Goal: Use online tool/utility: Use online tool/utility

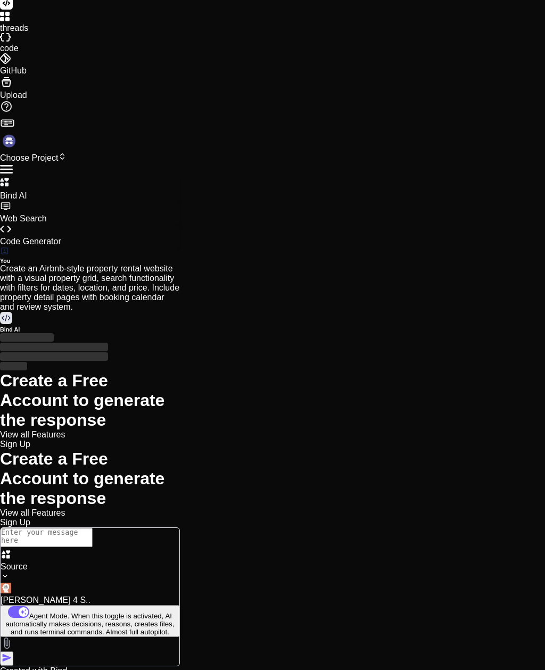
scroll to position [3, 0]
type textarea "x"
click at [30, 439] on span "Sign Up" at bounding box center [15, 443] width 30 height 9
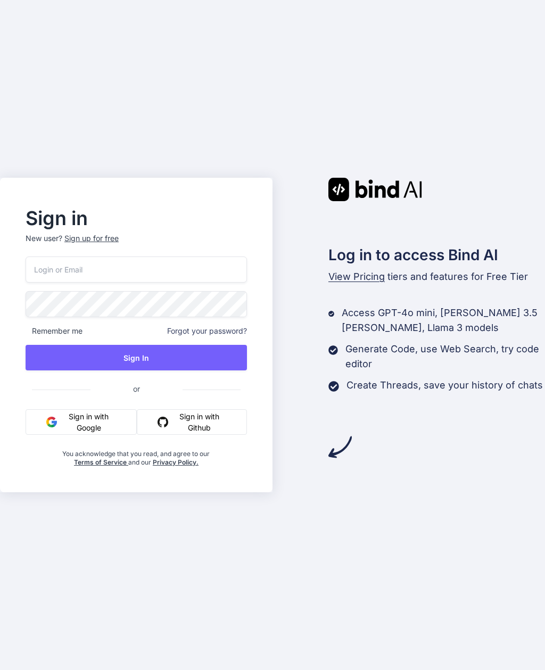
click at [61, 282] on input "email" at bounding box center [136, 269] width 221 height 26
click at [0, 669] on com-1password-button at bounding box center [0, 670] width 0 height 0
click at [58, 281] on input "email" at bounding box center [136, 269] width 221 height 26
type input "troy.kelly@blazeinterfaces.com"
click at [186, 4] on div "Sign in New user? Sign up for free Remember me Forgot your password? Sign In or…" at bounding box center [272, 335] width 545 height 670
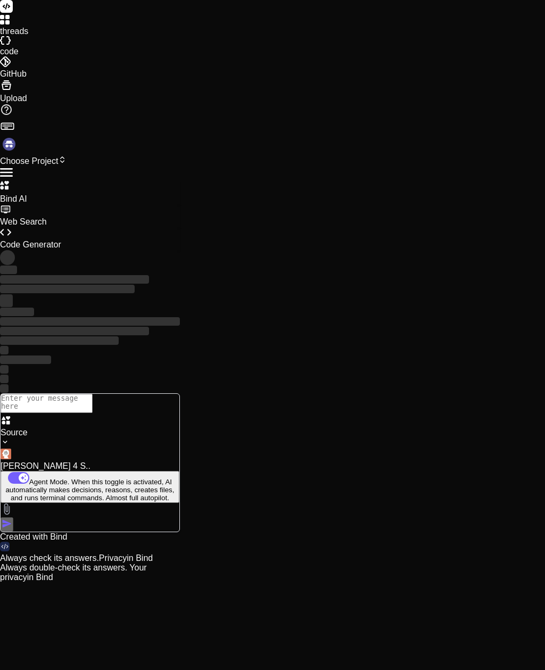
type textarea "x"
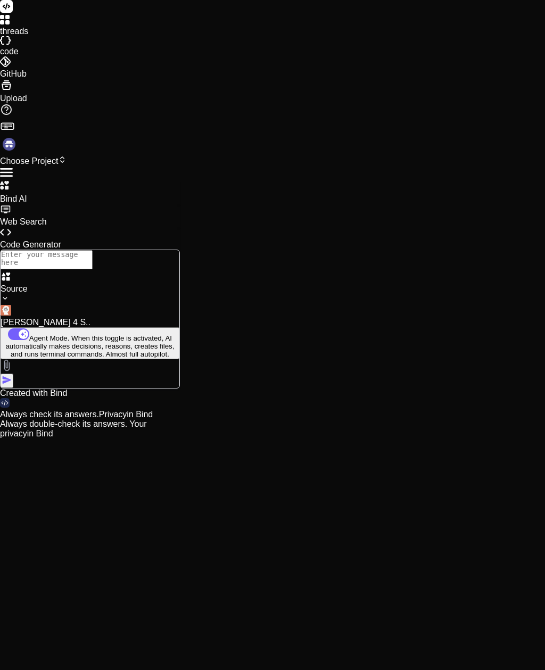
click at [66, 156] on span "Choose Project" at bounding box center [33, 160] width 66 height 9
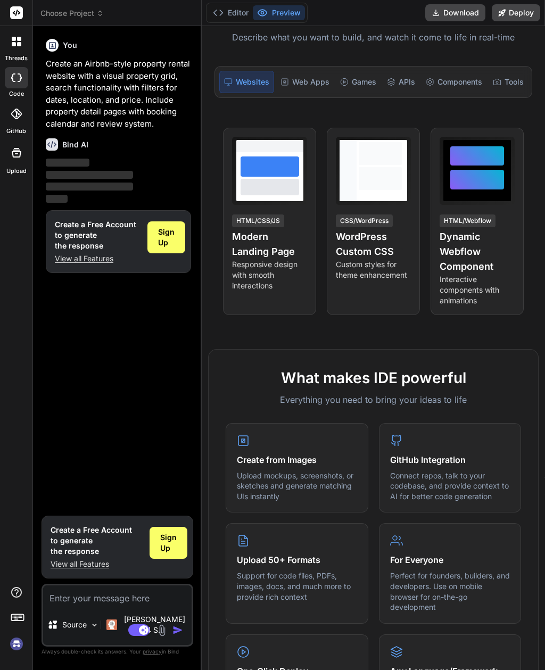
click at [164, 246] on div "Sign Up" at bounding box center [166, 237] width 38 height 32
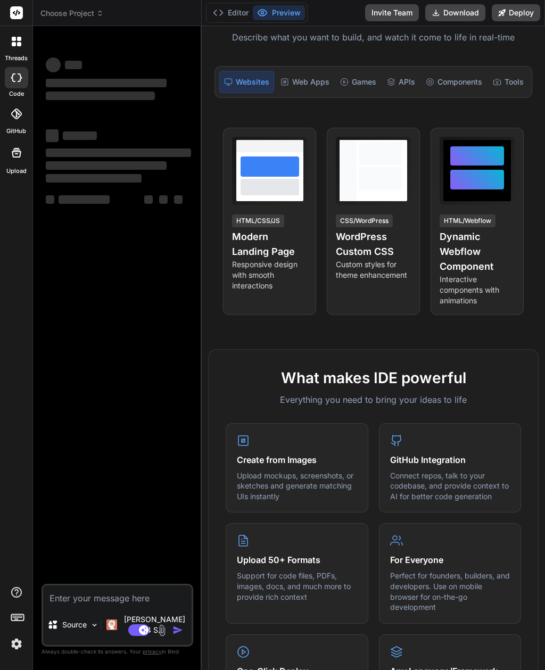
type textarea "x"
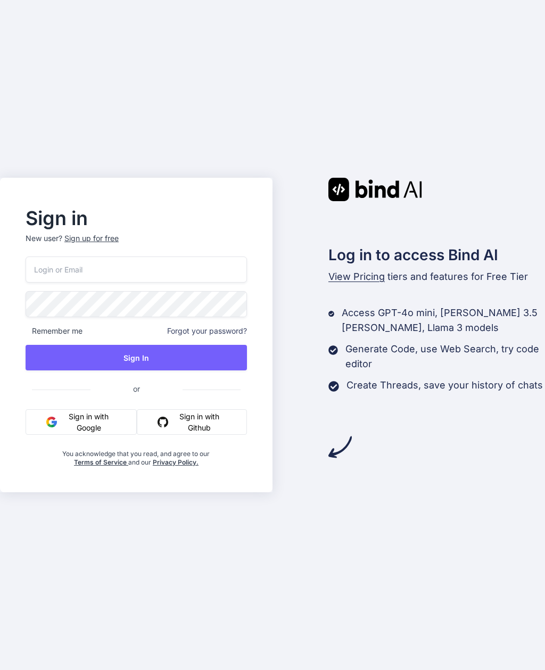
click at [68, 282] on input "email" at bounding box center [136, 269] width 221 height 26
type input "[PERSON_NAME][EMAIL_ADDRESS][PERSON_NAME][DOMAIN_NAME]"
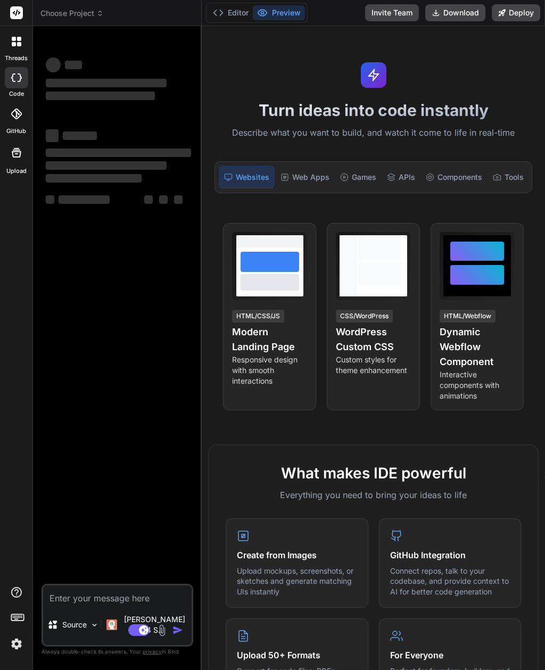
type textarea "x"
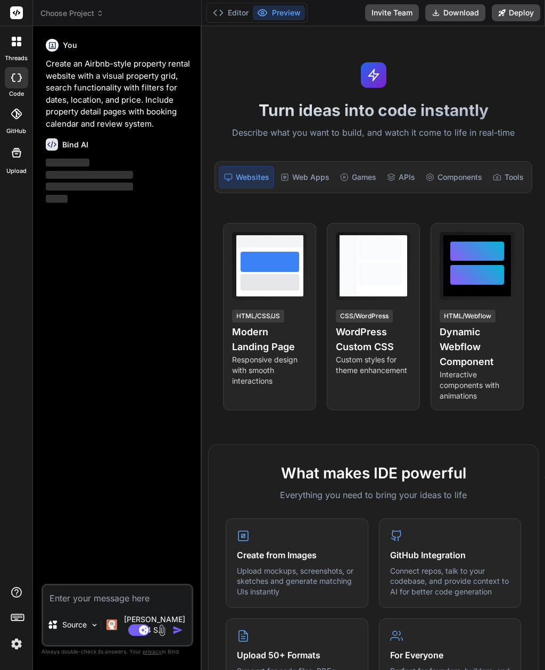
scroll to position [4, 0]
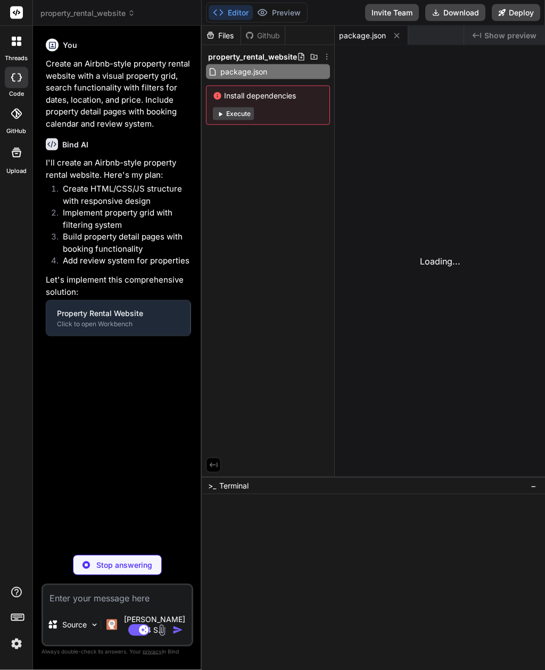
type textarea "x"
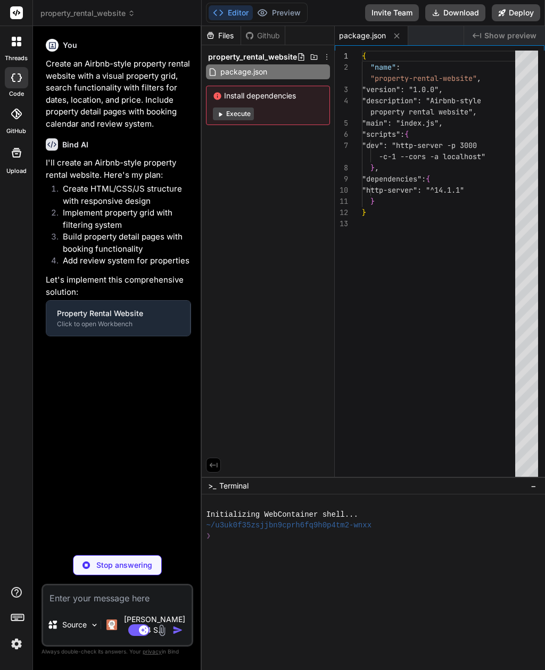
type textarea "<script src="js/properties.js"></script> <script src="js/calendar.js"></script>…"
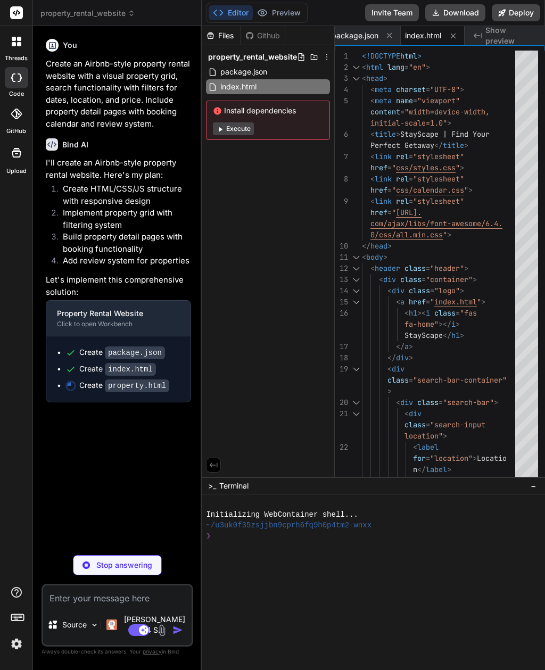
type textarea "x"
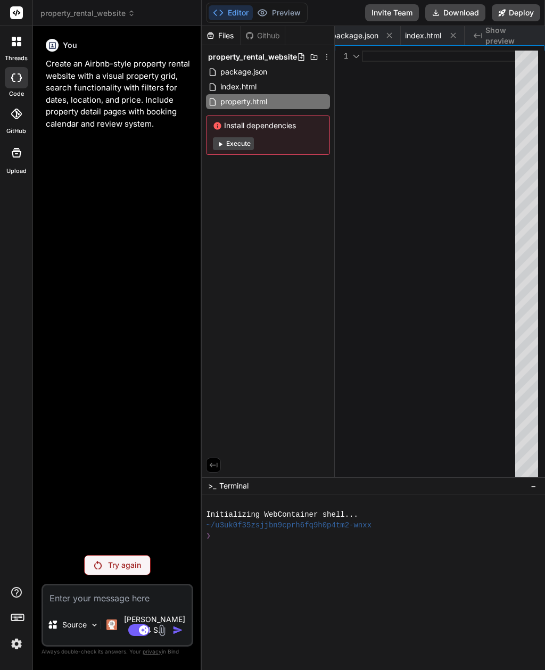
scroll to position [0, 81]
click at [114, 570] on p "Try again" at bounding box center [124, 565] width 33 height 11
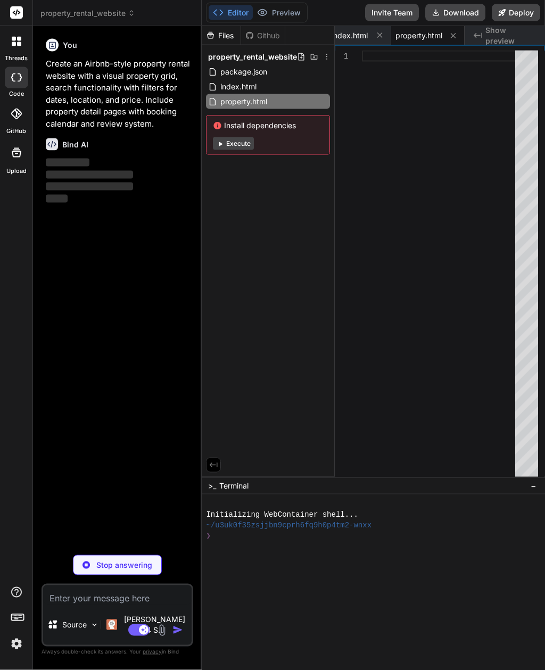
scroll to position [34, 0]
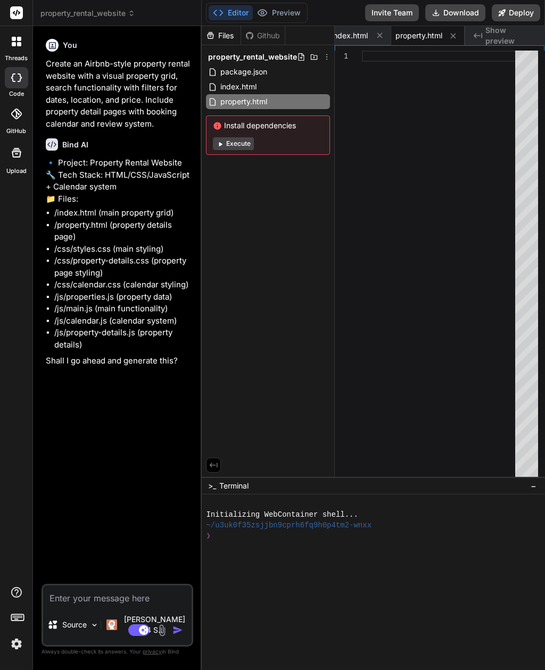
click at [80, 604] on textarea at bounding box center [117, 594] width 148 height 19
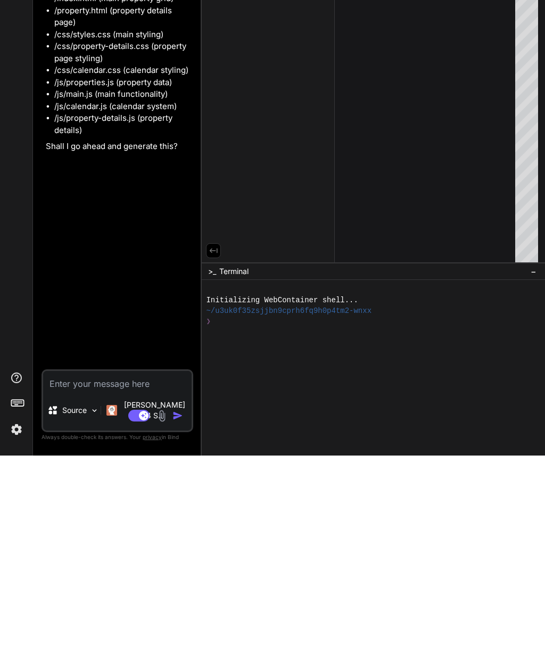
type textarea "x"
type textarea "Y"
type textarea "x"
type textarea "Yws"
type textarea "x"
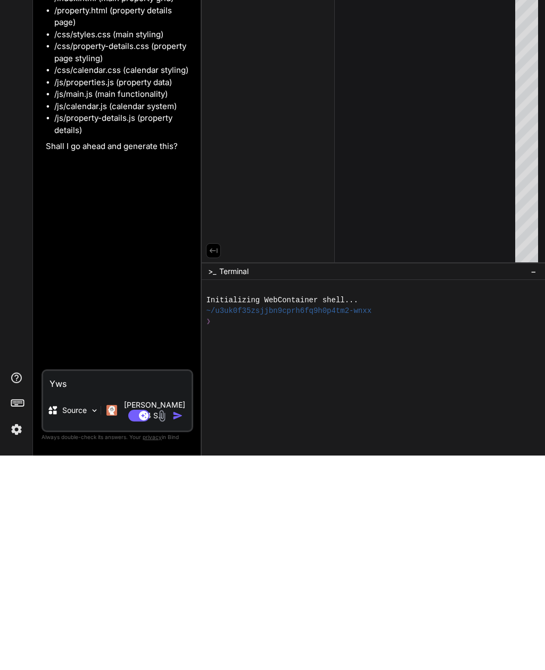
type textarea "Yes"
type textarea "x"
type textarea "Yes"
type textarea "x"
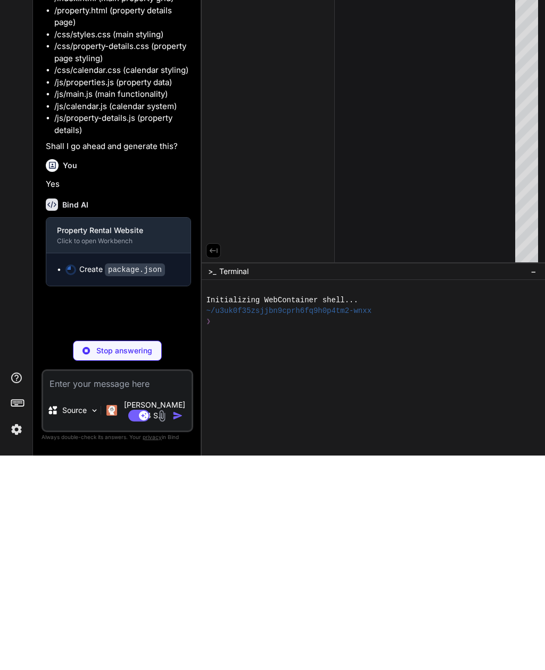
type textarea "x"
type textarea "}, "dependencies": { "http-server": "^14.1.1" } }"
type textarea "x"
type textarea "<script src="js/properties.js"></script> <script src="js/calendar.js"></script>…"
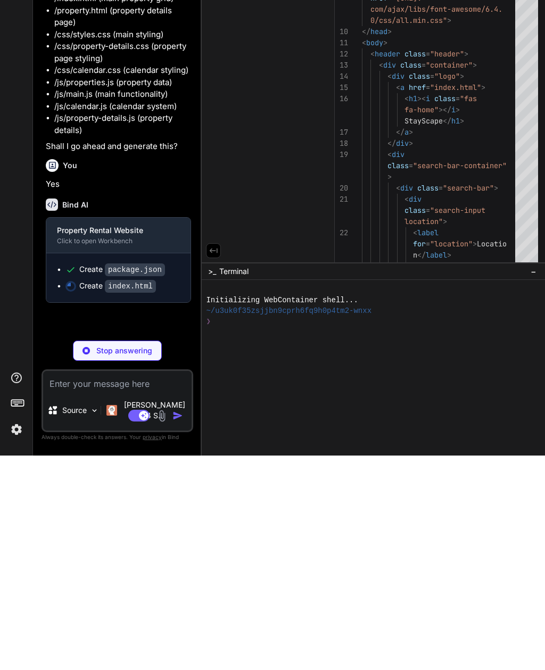
scroll to position [0, 7]
type textarea "x"
type textarea "js"></script> <script src="js/calendar.js"></script> <script src="js/property-d…"
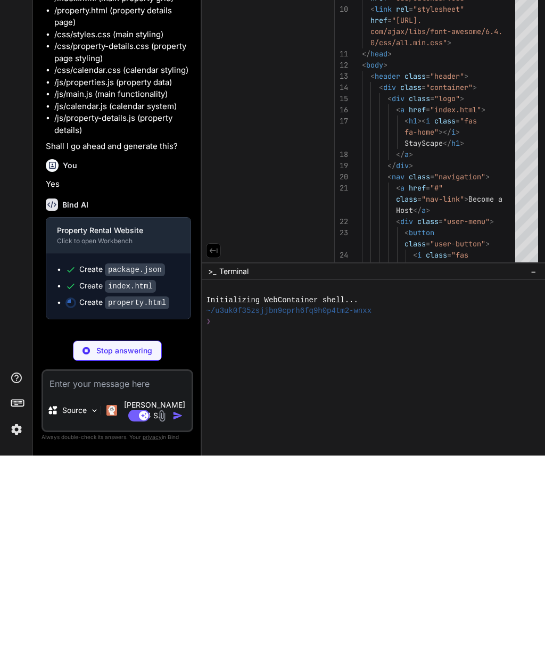
scroll to position [0, 81]
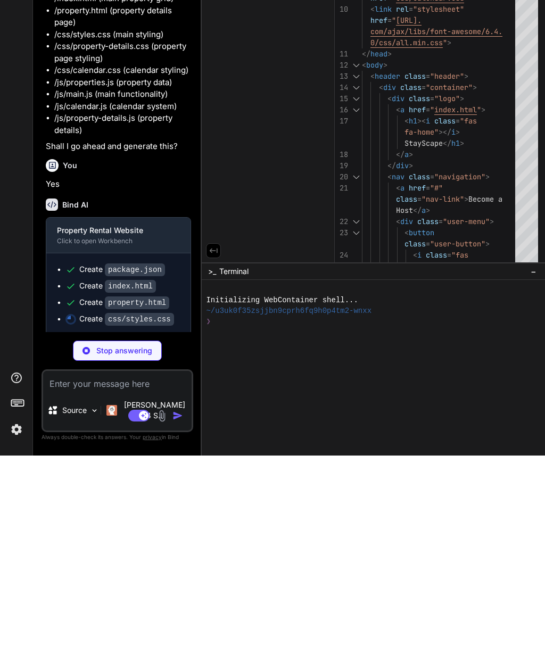
type textarea "x"
type textarea "display: none; } }"
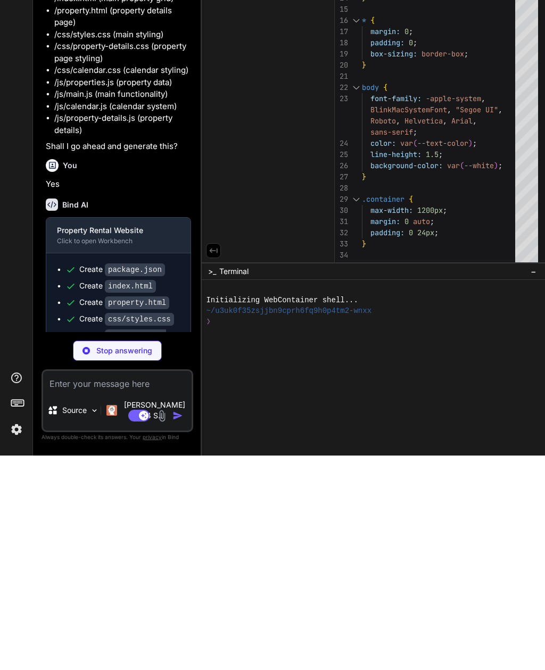
type textarea "x"
type textarea "} }"
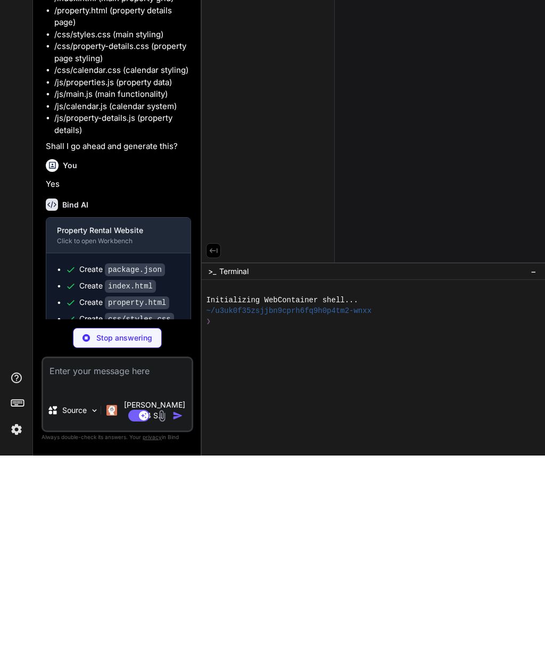
type textarea "x"
type textarea "display: none; } }"
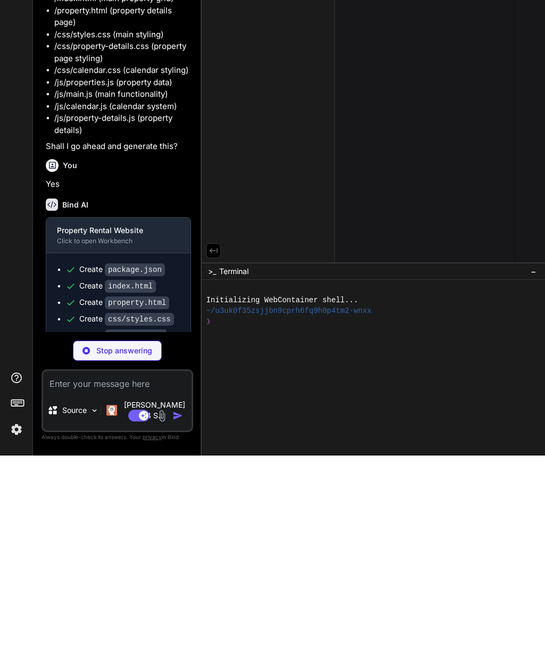
type textarea "x"
type textarea ".property-highlights { grid-template-columns: 1fr 1fr; } .booking-dates { grid-…"
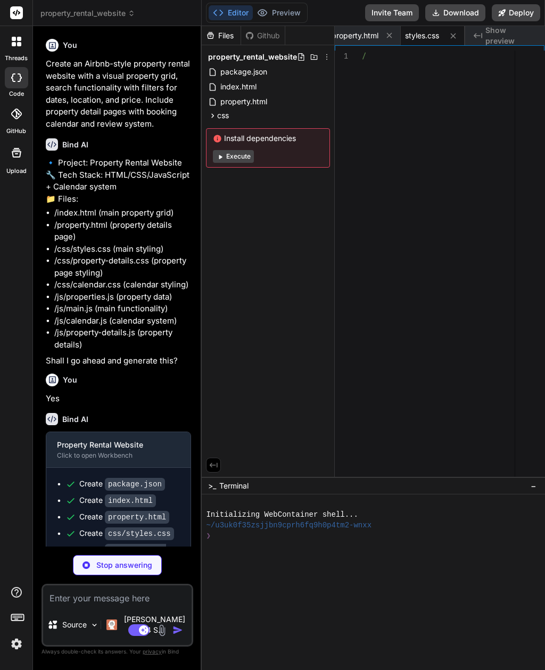
scroll to position [33, 0]
type textarea "x"
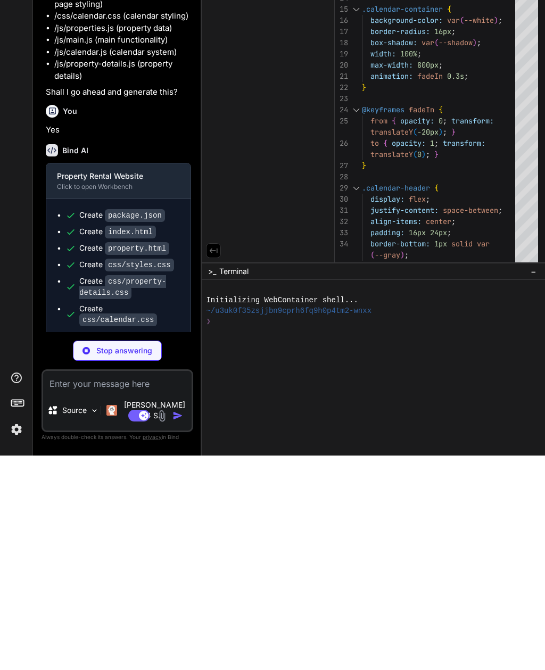
scroll to position [54, 0]
type textarea "x"
type textarea "} }"
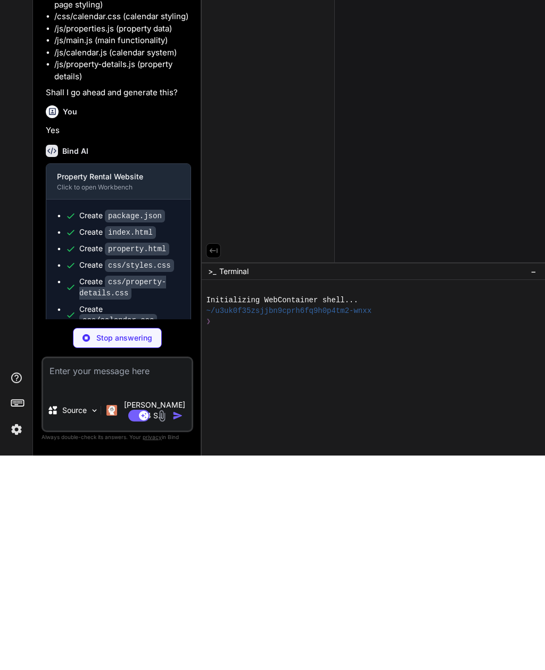
type textarea "x"
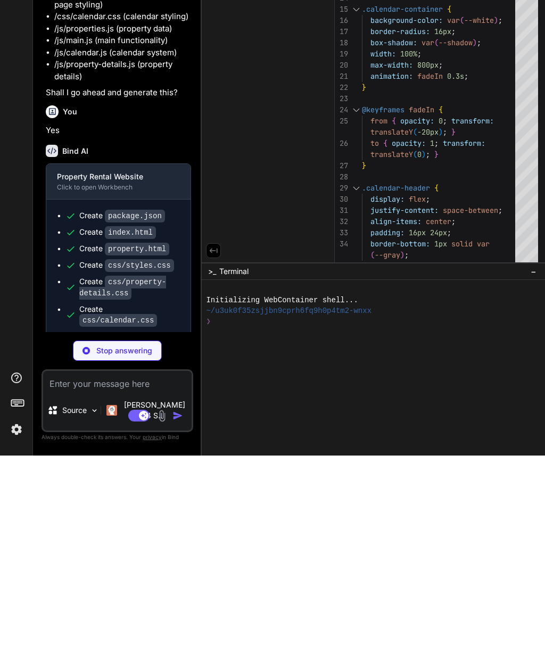
type textarea "x"
type textarea "} }"
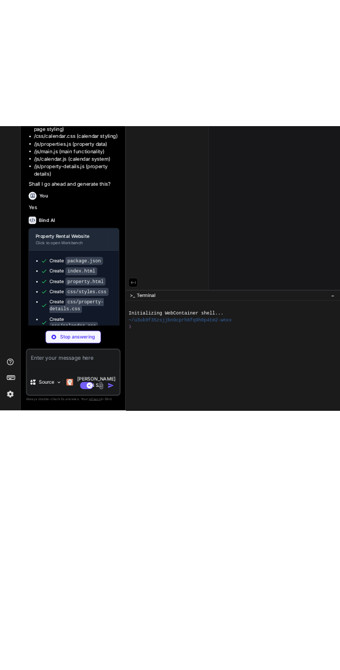
scroll to position [0, 0]
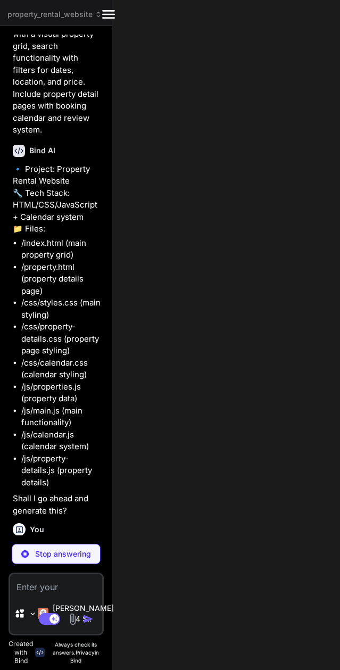
type textarea "x"
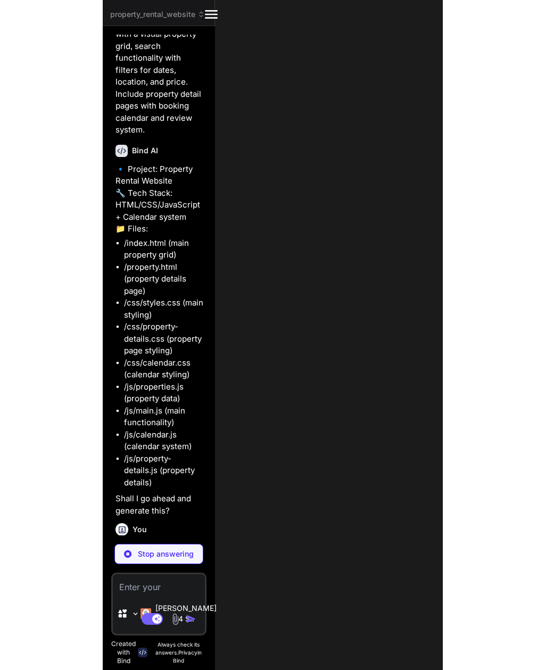
scroll to position [34, 0]
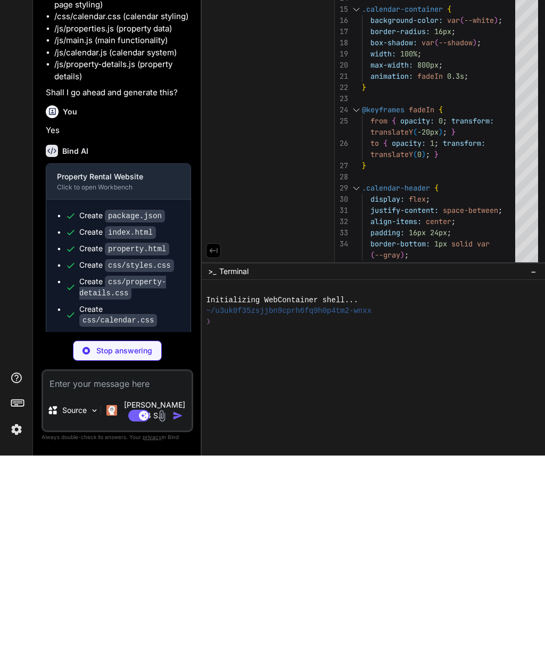
type textarea "x"
type textarea "} } ];"
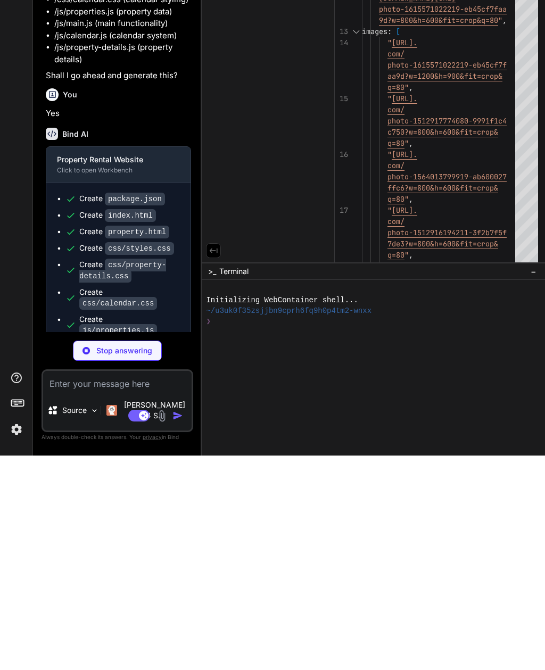
scroll to position [70, 0]
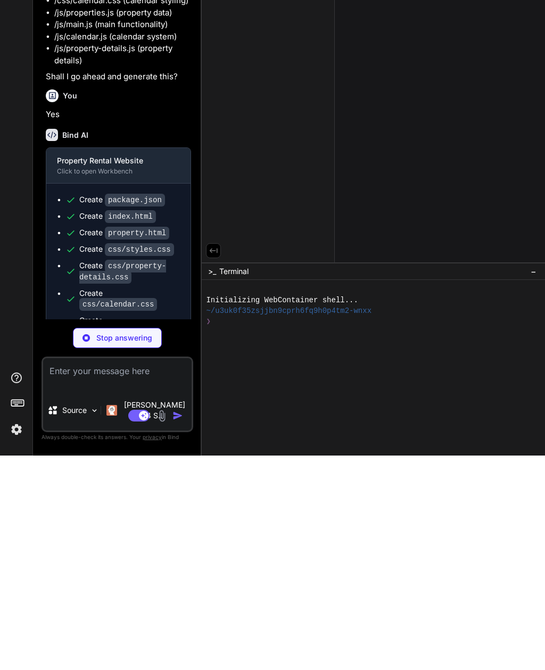
type textarea "x"
type textarea "];"
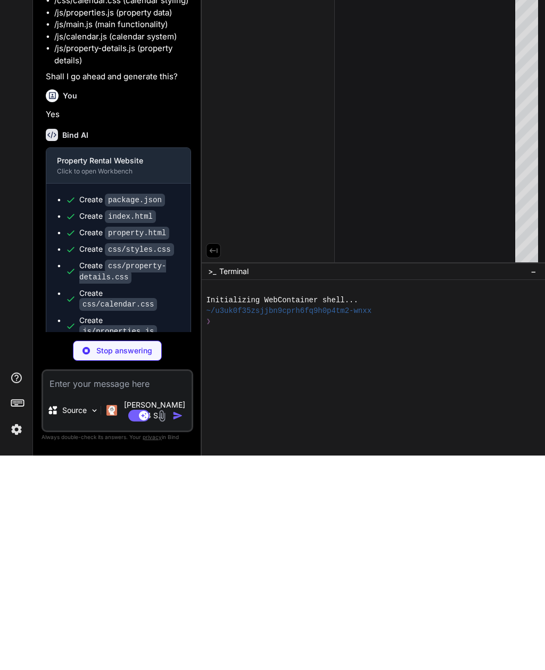
type textarea "x"
type textarea "} } ];"
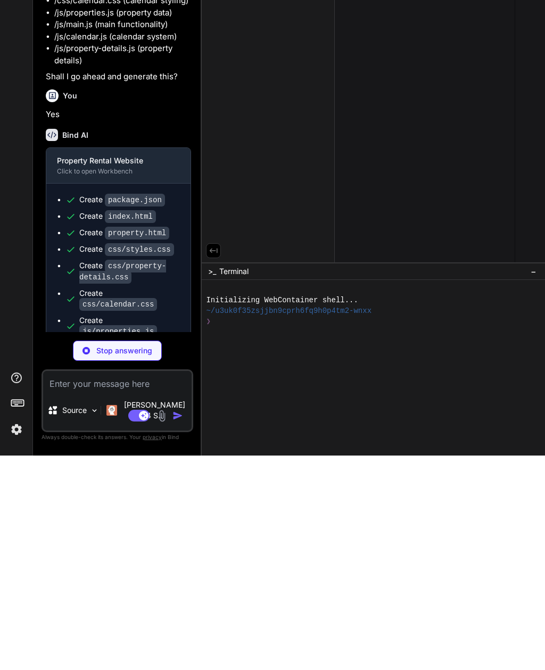
type textarea "x"
type textarea "('en-US', options); }"
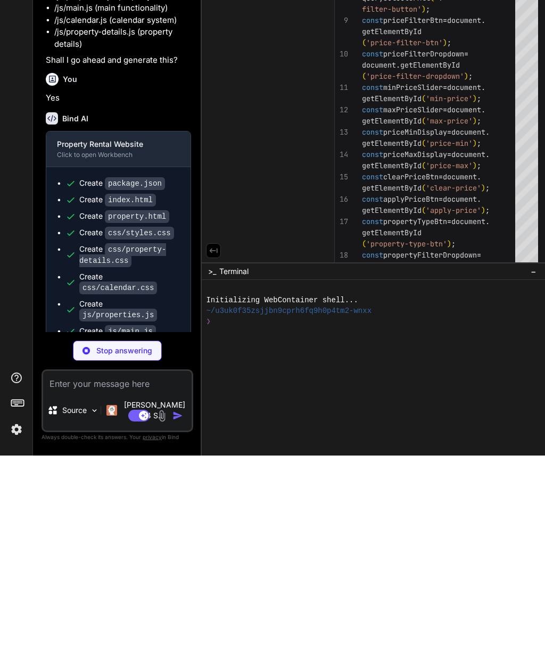
scroll to position [86, 0]
type textarea "x"
type textarea "} } } }"
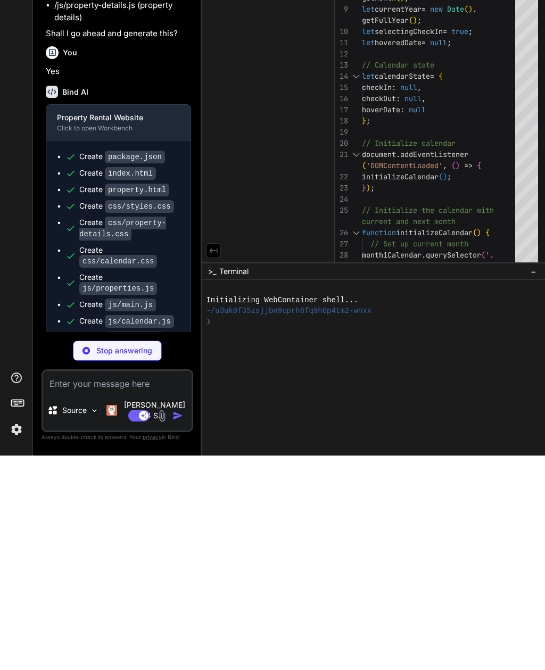
scroll to position [112, 0]
type textarea "x"
type textarea "} }"
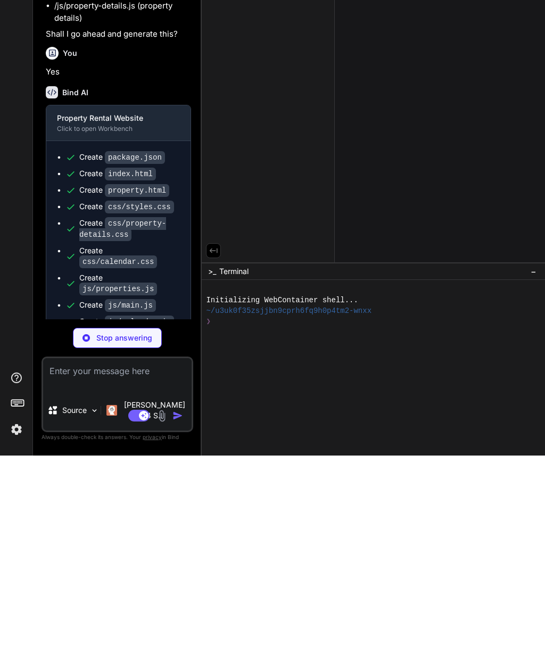
type textarea "x"
type textarea "} } } }"
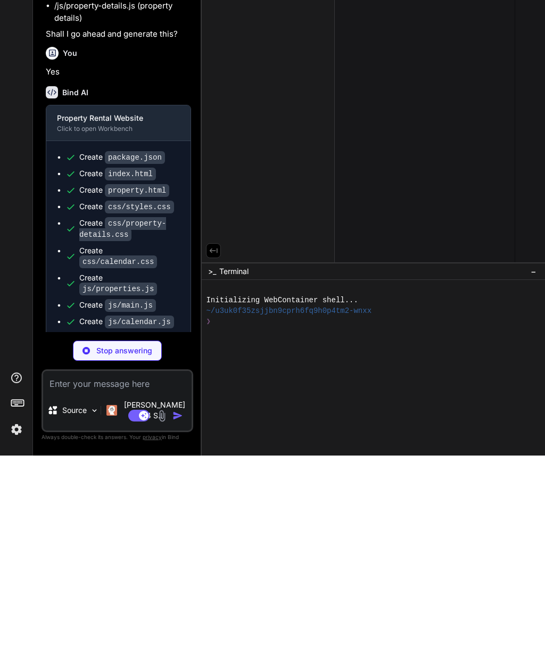
type textarea "x"
type textarea "}); }"
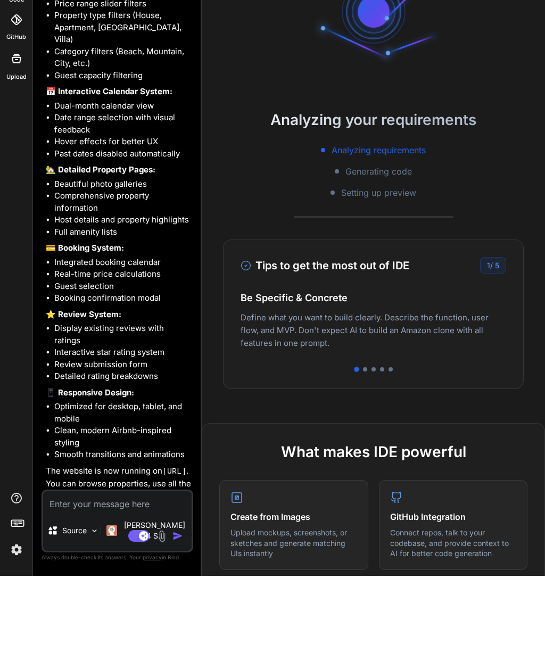
scroll to position [0, 0]
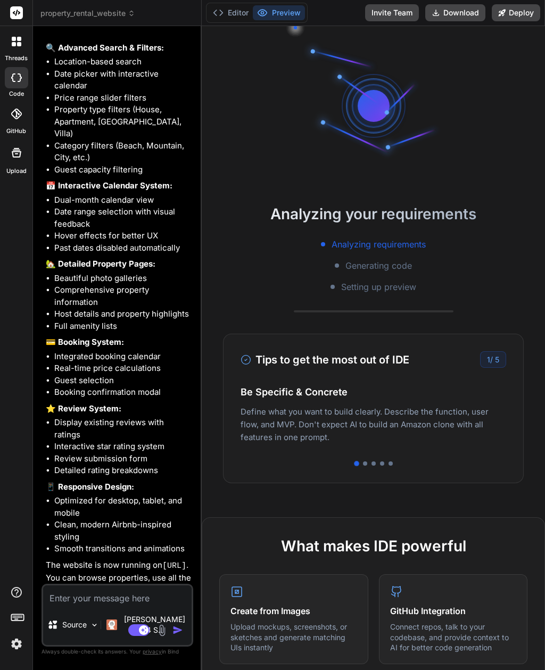
click at [288, 17] on button "Preview" at bounding box center [279, 12] width 52 height 15
click at [287, 13] on button "Preview" at bounding box center [279, 12] width 52 height 15
click at [294, 11] on button "Preview" at bounding box center [279, 12] width 52 height 15
click at [279, 9] on button "Preview" at bounding box center [279, 12] width 52 height 15
click at [271, 9] on button "Preview" at bounding box center [279, 12] width 52 height 15
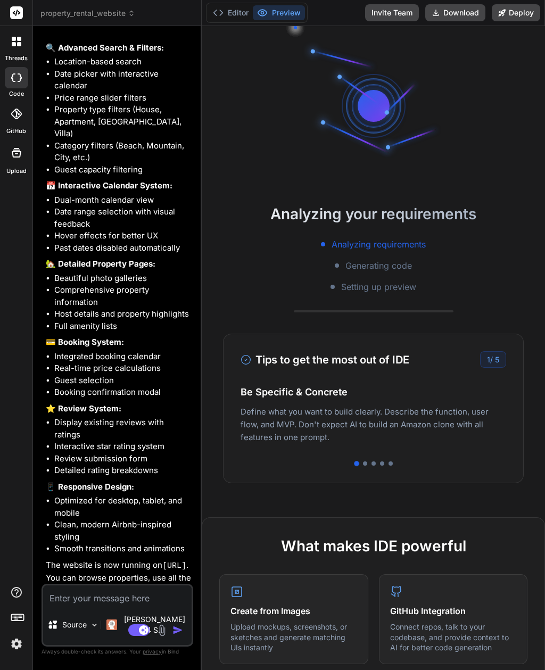
click at [510, 402] on div "Tips to get the most out of IDE 1 / 5 Be Specific & Concrete Define what you wa…" at bounding box center [373, 408] width 301 height 149
click at [363, 464] on div at bounding box center [365, 463] width 4 height 4
click at [375, 461] on div at bounding box center [372, 463] width 265 height 4
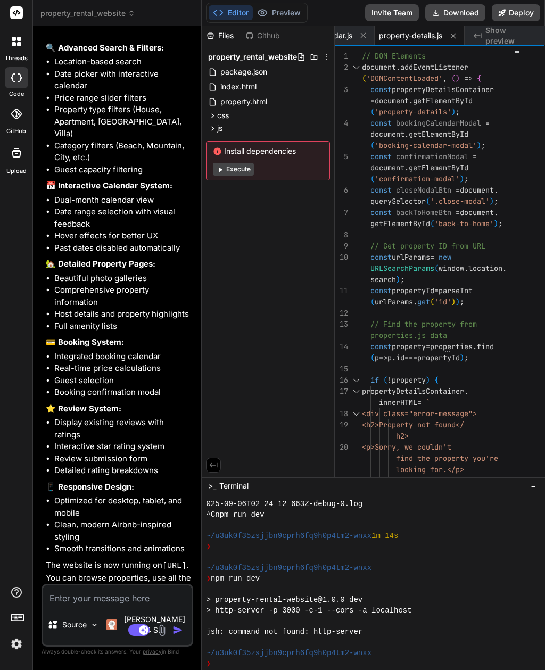
click at [240, 172] on button "Execute" at bounding box center [233, 169] width 41 height 13
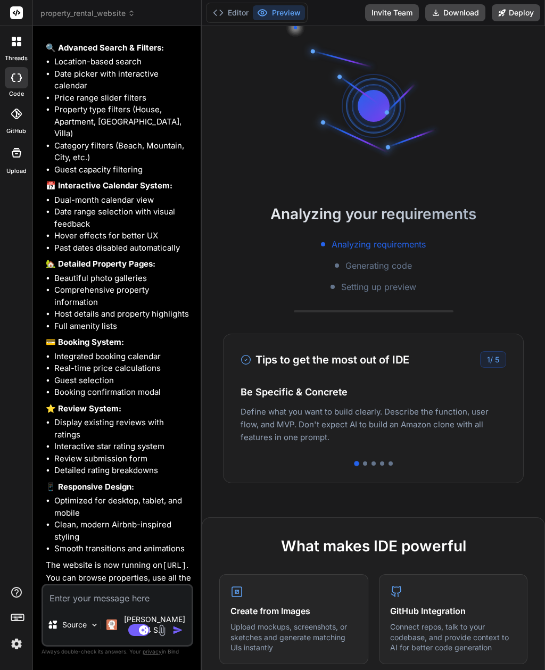
scroll to position [181, 0]
click at [288, 7] on button "Preview" at bounding box center [279, 12] width 52 height 15
click at [392, 425] on div "Tips to get the most out of IDE 1 / 5 Be Specific & Concrete Define what you wa…" at bounding box center [373, 408] width 301 height 149
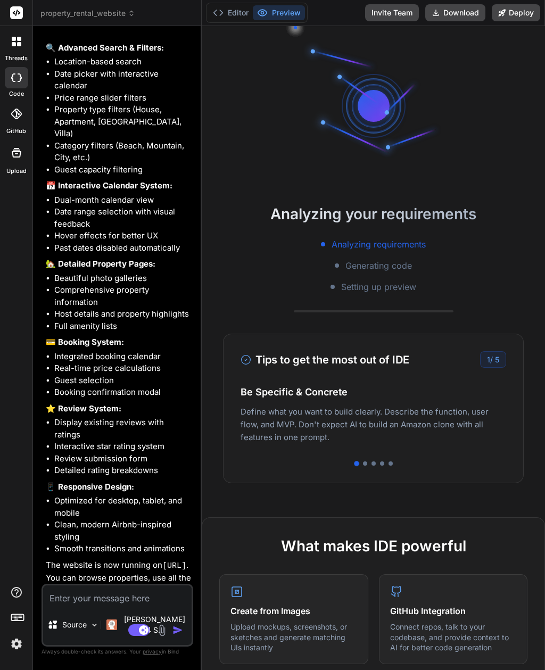
click at [284, 15] on button "Preview" at bounding box center [279, 12] width 52 height 15
type textarea "x"
type textarea "); }"
type textarea "x"
type textarea "}); }"
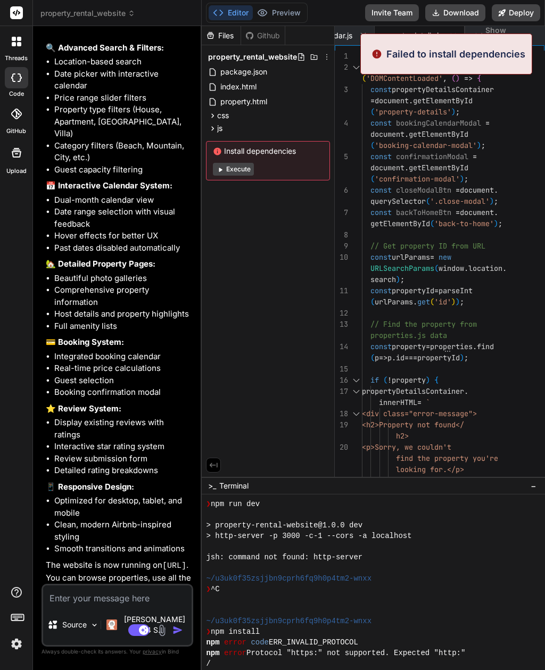
scroll to position [245, 0]
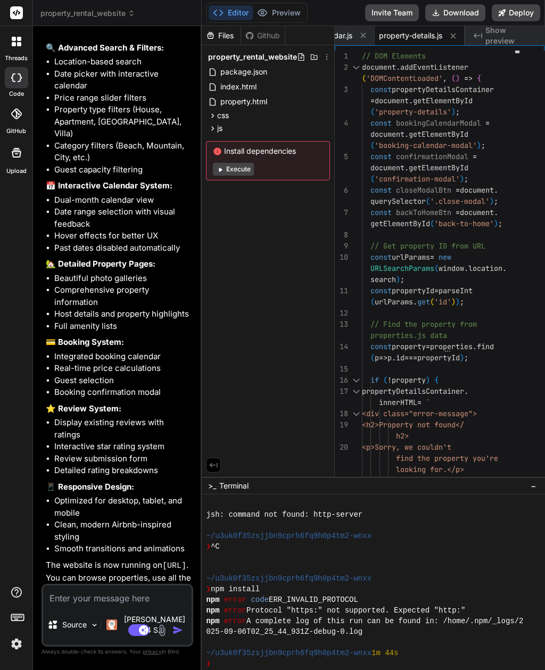
click at [242, 169] on button "Execute" at bounding box center [233, 169] width 41 height 13
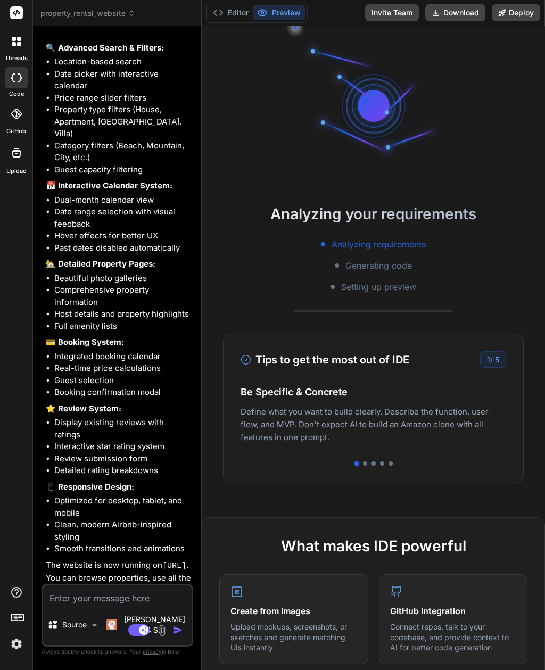
scroll to position [298, 0]
click at [517, 1] on div "Editor Preview Invite Team Download Deploy" at bounding box center [373, 13] width 343 height 26
click at [515, 15] on button "Deploy" at bounding box center [516, 12] width 48 height 17
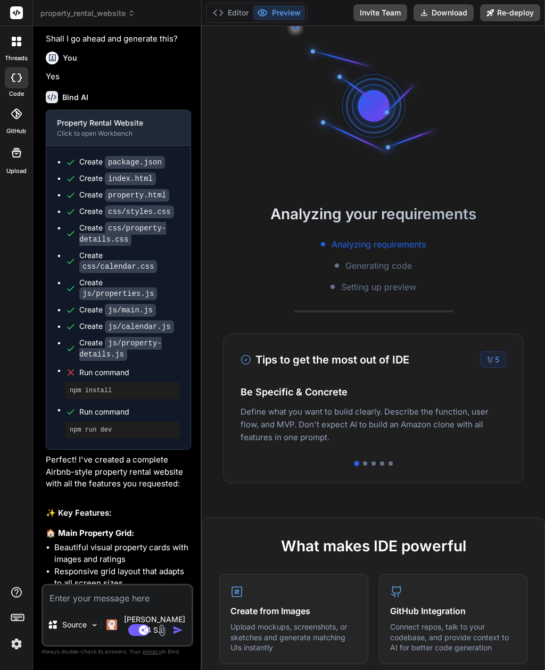
scroll to position [321, 0]
click at [292, 11] on button "Preview" at bounding box center [279, 12] width 52 height 15
click at [271, 8] on button "Preview" at bounding box center [279, 12] width 52 height 15
click at [262, 11] on icon at bounding box center [262, 12] width 11 height 11
click at [261, 10] on icon at bounding box center [262, 13] width 9 height 6
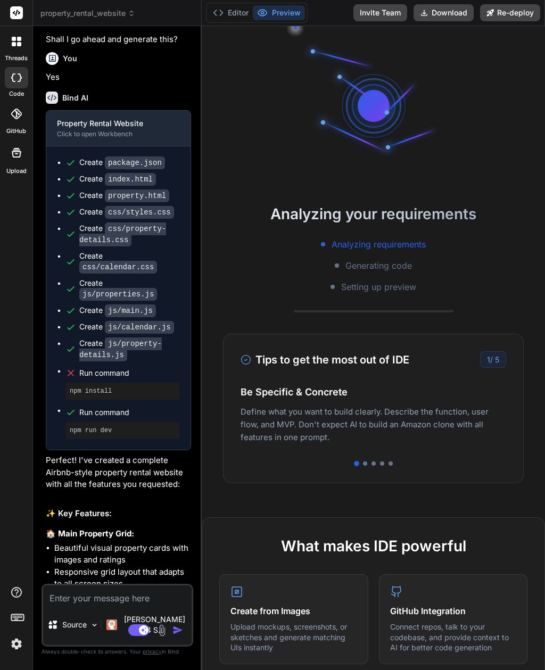
click at [270, 13] on button "Preview" at bounding box center [279, 12] width 52 height 15
click at [269, 13] on button "Preview" at bounding box center [279, 12] width 52 height 15
click at [453, 11] on button "Download" at bounding box center [443, 12] width 60 height 17
click at [236, 19] on button "Editor" at bounding box center [231, 12] width 44 height 15
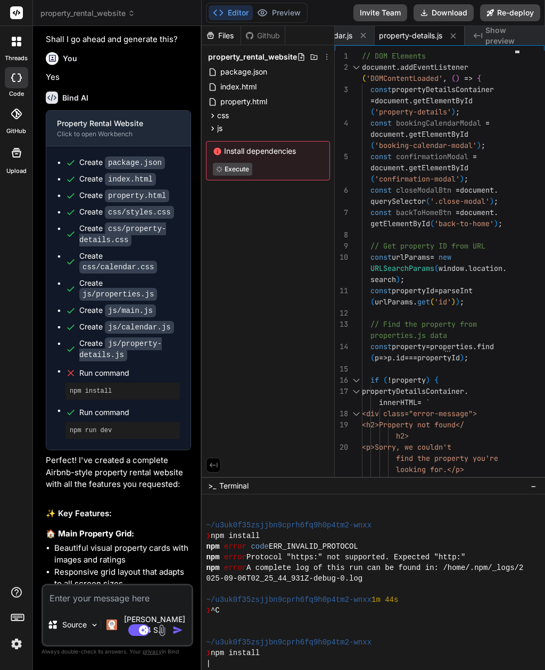
click at [290, 13] on button "Preview" at bounding box center [279, 12] width 52 height 15
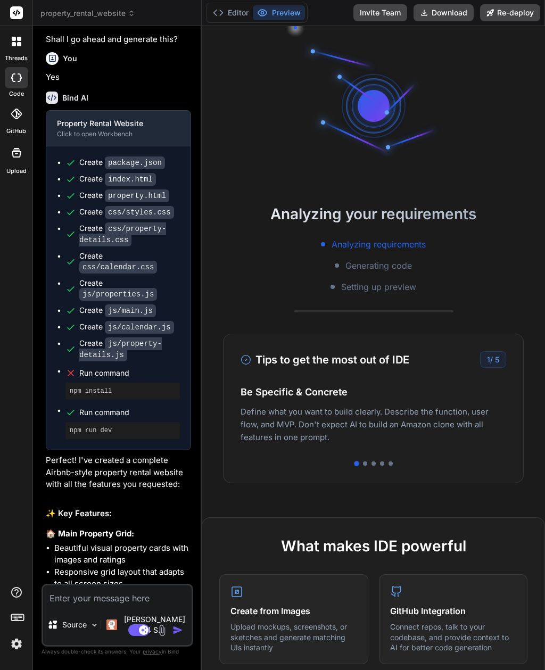
type textarea "x"
type textarea "); }"
type textarea "x"
type textarea "}); }"
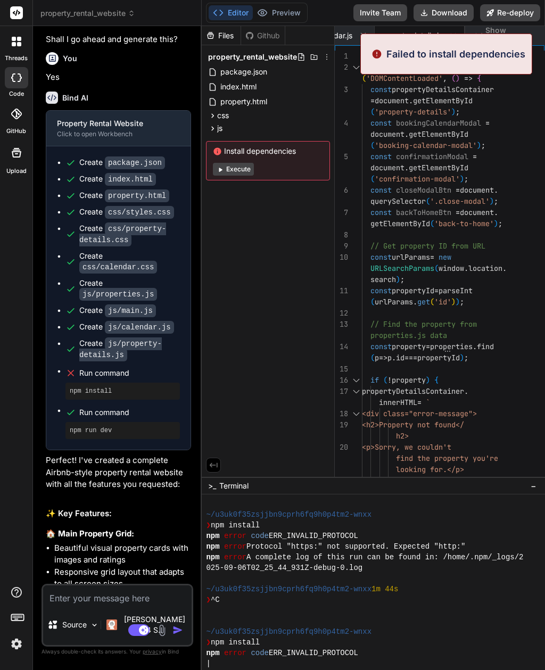
scroll to position [362, 0]
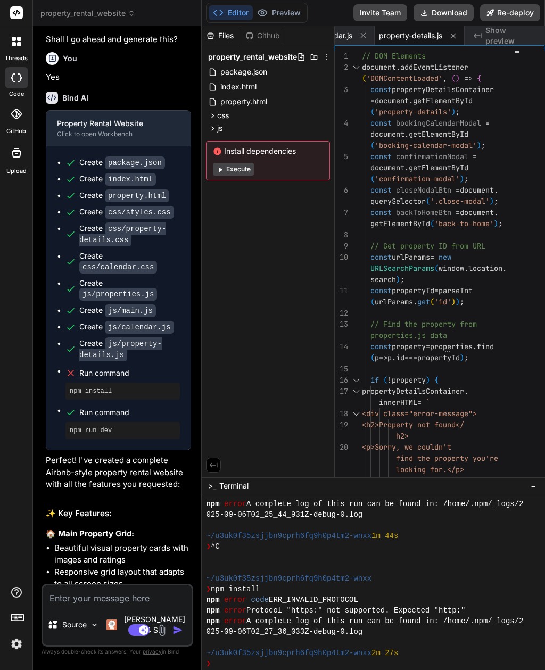
click at [368, 30] on button at bounding box center [362, 35] width 13 height 13
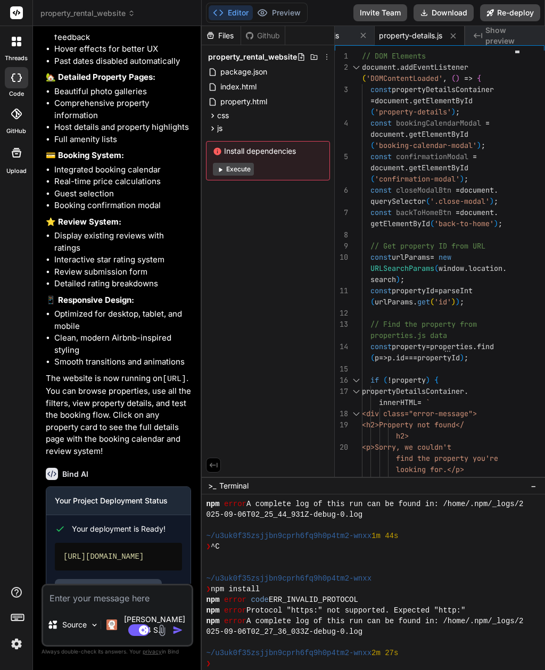
scroll to position [1084, 0]
click at [99, 546] on div "https://propertyrentalwebsite-two.vercel.app" at bounding box center [118, 557] width 127 height 28
click at [85, 543] on div "https://propertyrentalwebsite-two.vercel.app" at bounding box center [118, 557] width 127 height 28
click at [88, 544] on div "https://propertyrentalwebsite-two.vercel.app" at bounding box center [118, 557] width 127 height 28
copy div "https://propertyrentalwebsite-two.vercel.app"
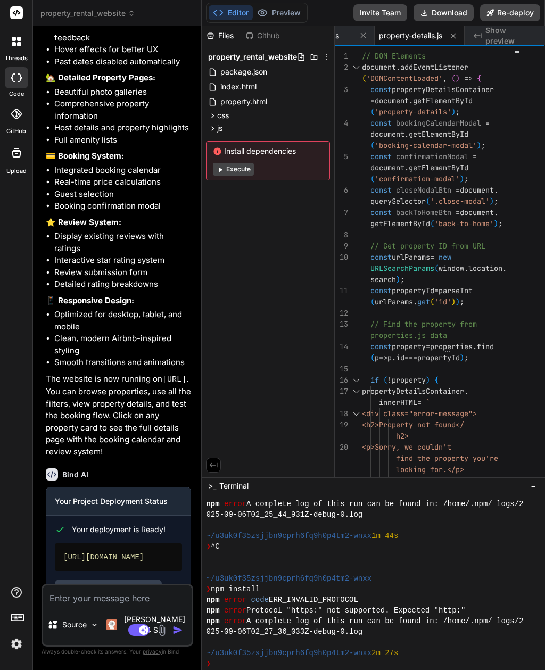
scroll to position [34, 0]
click at [74, 604] on textarea at bounding box center [117, 594] width 148 height 19
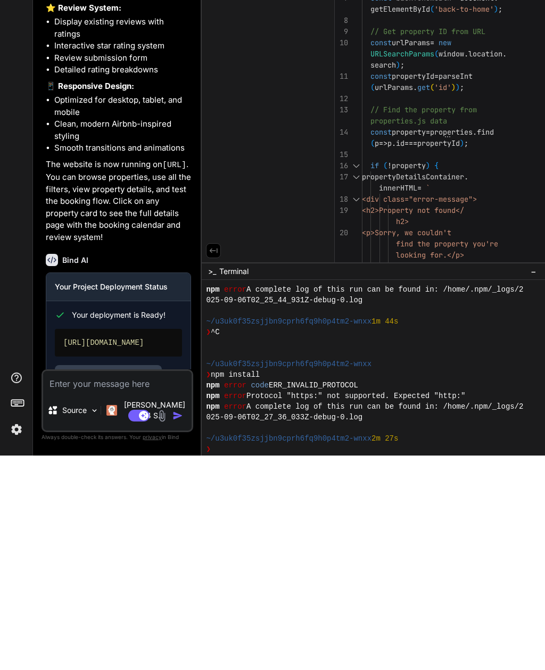
type textarea "x"
type textarea "Gr"
type textarea "x"
type textarea "Gre"
type textarea "x"
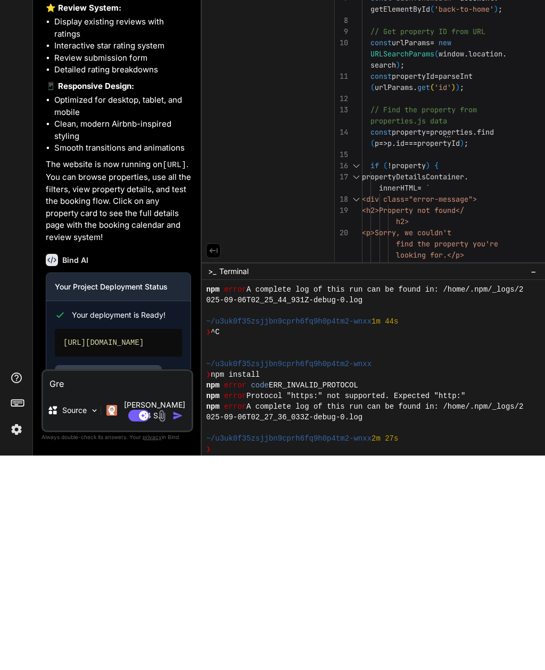
type textarea "Grea"
type textarea "x"
type textarea "Great"
type textarea "x"
type textarea "Great!"
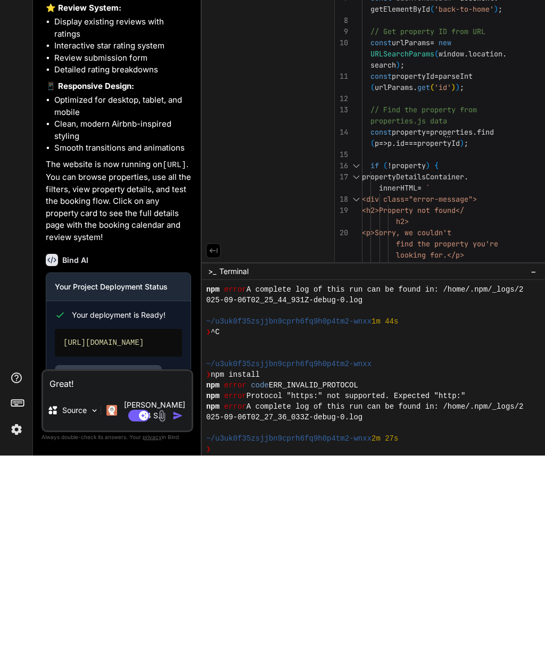
type textarea "x"
type textarea "Great! N"
type textarea "x"
type textarea "Great! No"
type textarea "x"
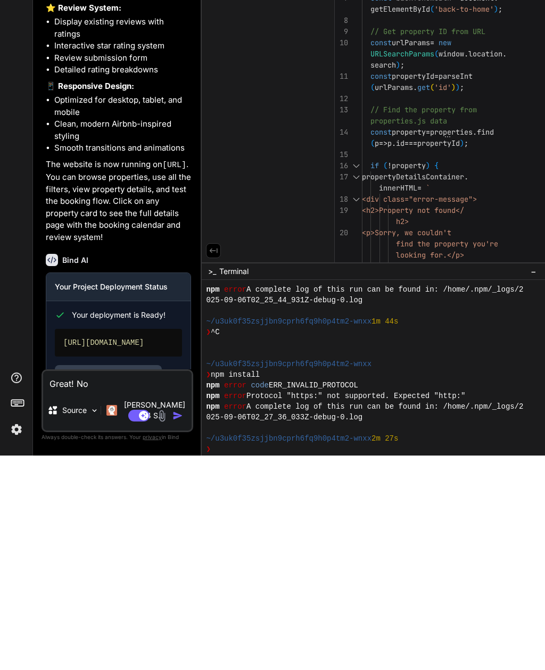
type textarea "Great! Now"
type textarea "x"
type textarea "Great! Now"
type textarea "x"
type textarea "Great! Now c"
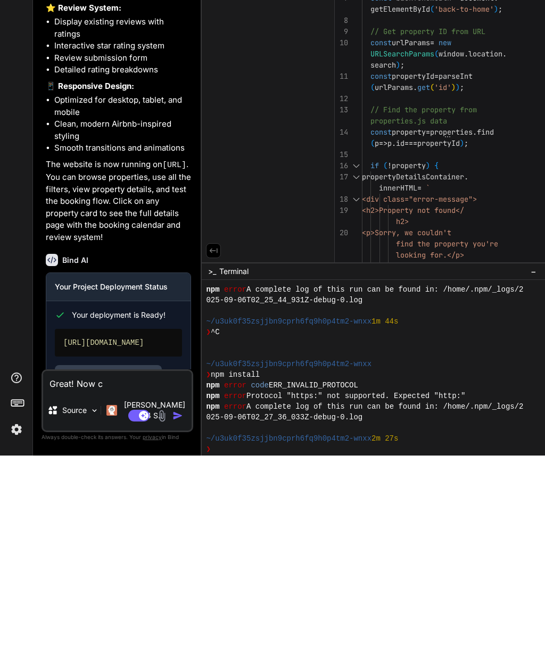
type textarea "x"
type textarea "Great! Now co"
type textarea "x"
type textarea "Great! Now con"
type textarea "x"
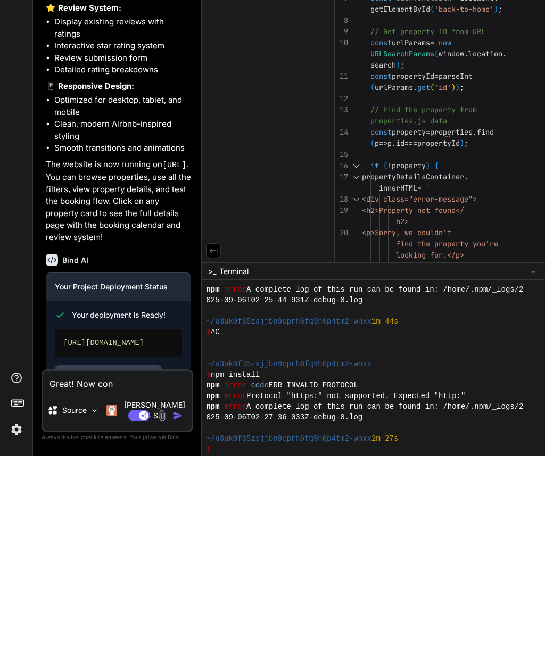
type textarea "Great! Now conv"
type textarea "x"
type textarea "Great! Now conve"
type textarea "x"
type textarea "Great! Now conver"
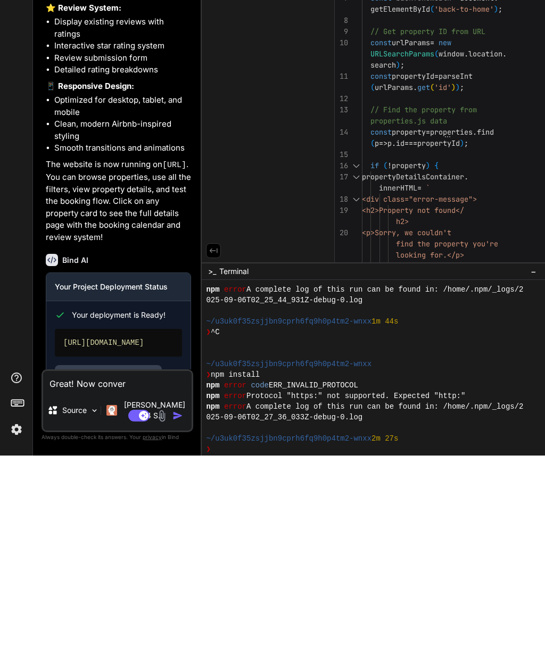
type textarea "x"
type textarea "Great! Now convert"
type textarea "x"
type textarea "Great! Now convert t"
type textarea "x"
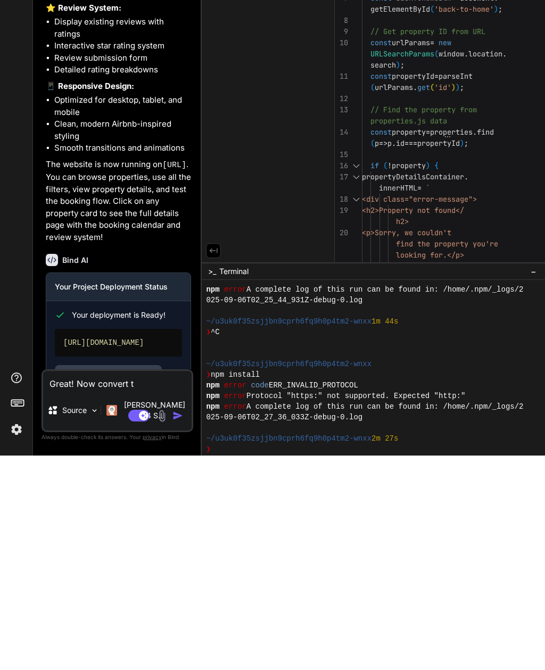
type textarea "Great! Now convert th"
type textarea "x"
type textarea "Great! Now convert thi"
type textarea "x"
type textarea "Great! Now convert this"
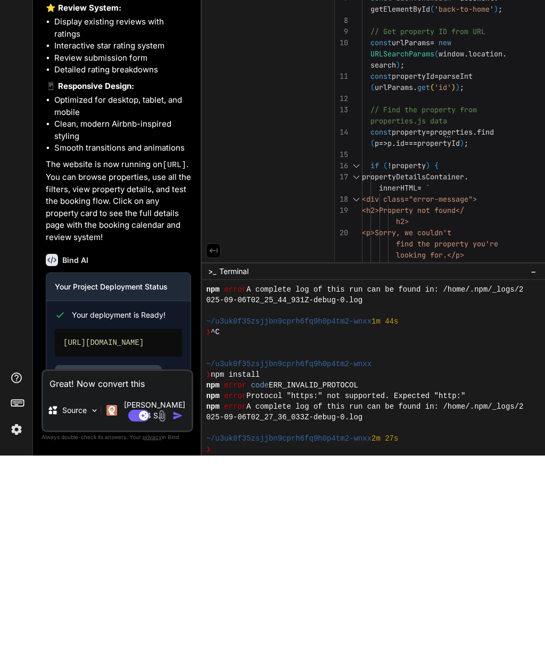
type textarea "x"
type textarea "Great! Now convert this t"
type textarea "x"
type textarea "Great! Now convert this to"
type textarea "x"
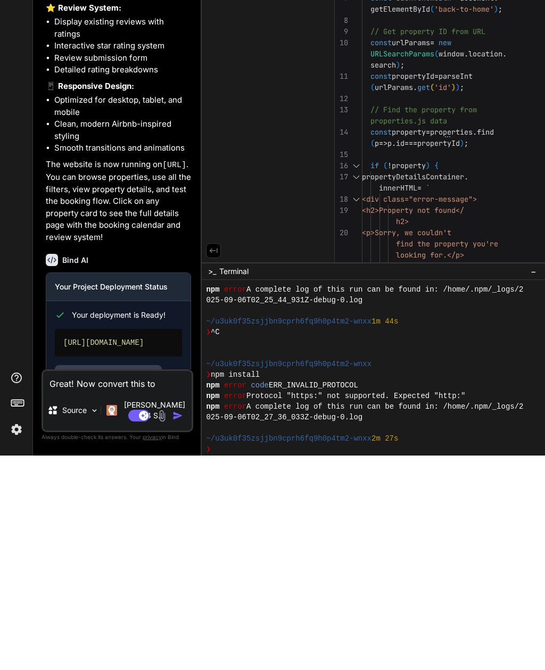
type textarea "Great! Now convert this to"
type textarea "x"
type textarea "Great! Now convert this to a"
type textarea "x"
type textarea "Great! Now convert this to a"
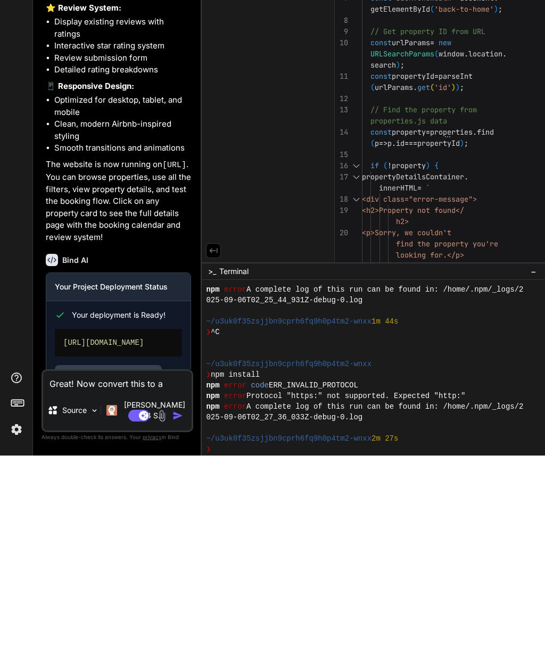
type textarea "x"
type textarea "Great! Now convert this to a w"
type textarea "x"
type textarea "Great! Now convert this to a wor"
type textarea "x"
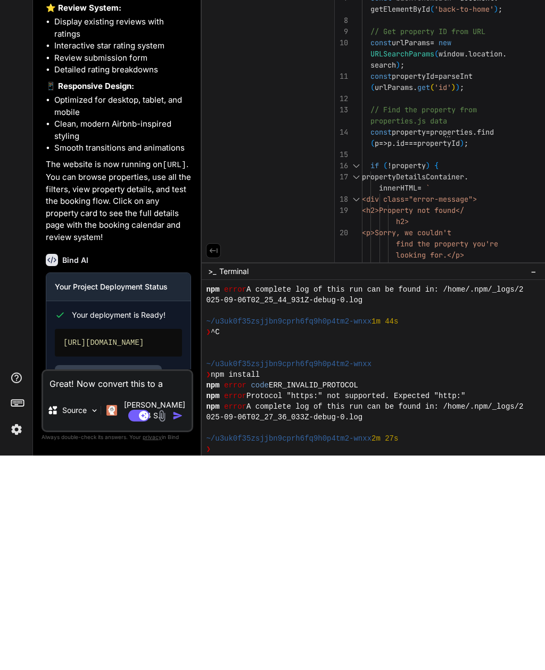
type textarea "Great! Now convert this to a wordp"
type textarea "x"
type textarea "Great! Now convert this to a wordpr"
type textarea "x"
type textarea "Great! Now convert this to a wordpre"
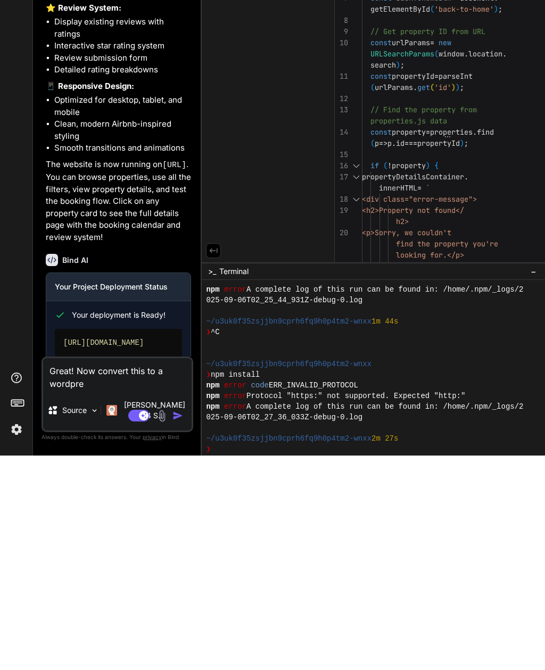
type textarea "x"
type textarea "Great! Now convert this to a wordpres"
type textarea "x"
type textarea "Great! Now convert this to a wordpress"
type textarea "x"
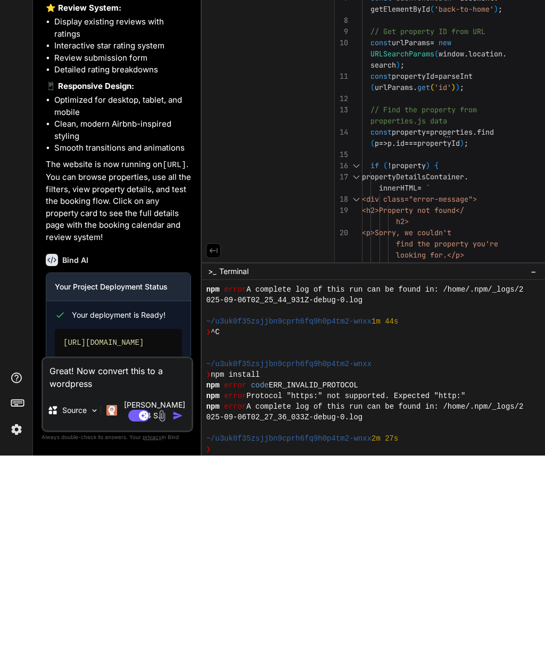
type textarea "Great! Now convert this to a Wordpress"
type textarea "x"
type textarea "Great! Now convert this to a Wordpress t"
type textarea "x"
type textarea "Great! Now convert this to a Wordpress the"
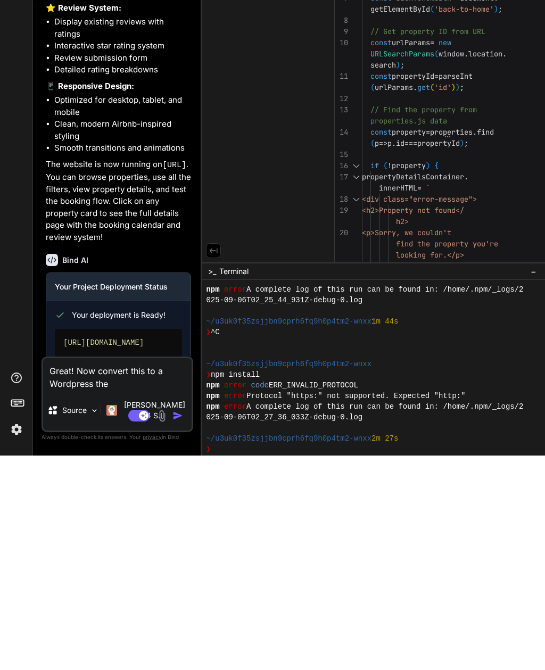
type textarea "x"
type textarea "Great! Now convert this to a Wordpress them"
type textarea "x"
type textarea "Great! Now convert this to a Wordpress theme"
type textarea "x"
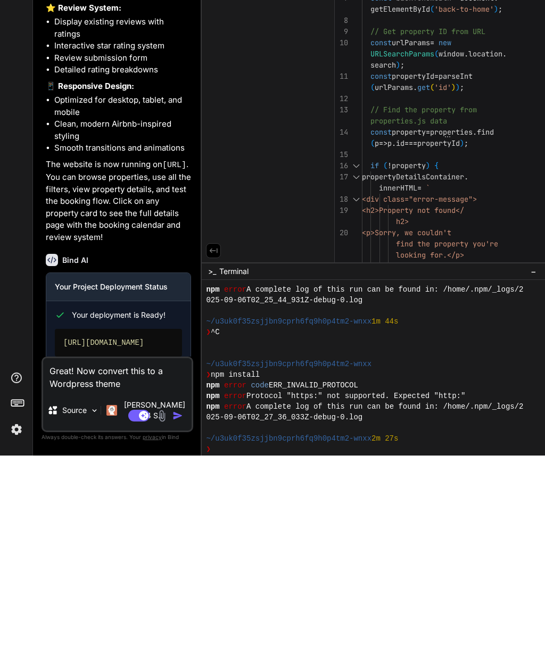
type textarea "Great! Now convert this to a Wordpress theme,"
type textarea "x"
type textarea "Great! Now convert this to a Wordpress theme,"
type textarea "x"
type textarea "Great! Now convert this to a Wordpress theme, w"
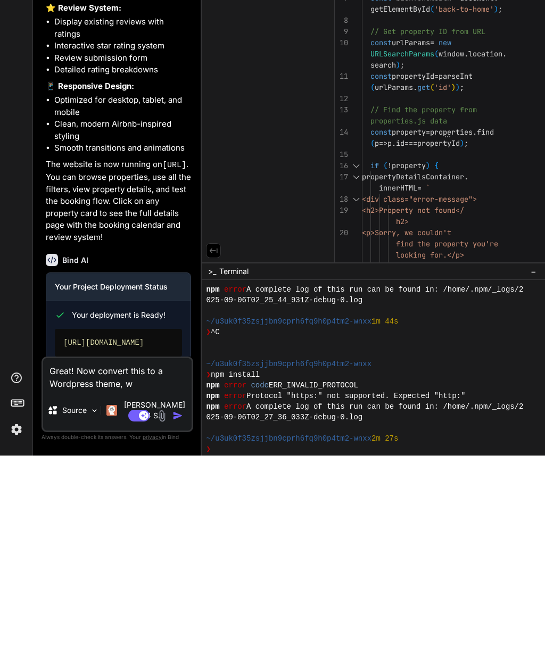
type textarea "x"
type textarea "Great! Now convert this to a Wordpress theme, wit"
type textarea "x"
type textarea "Great! Now convert this to a Wordpress theme, with"
type textarea "x"
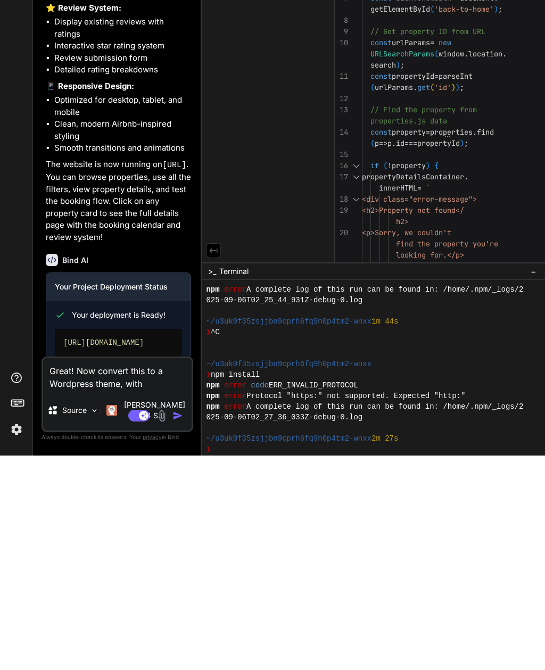
type textarea "Great! Now convert this to a Wordpress theme, with"
type textarea "x"
type textarea "Great! Now convert this to a Wordpress theme, with f"
type textarea "x"
type textarea "Great! Now convert this to a Wordpress theme, with fu"
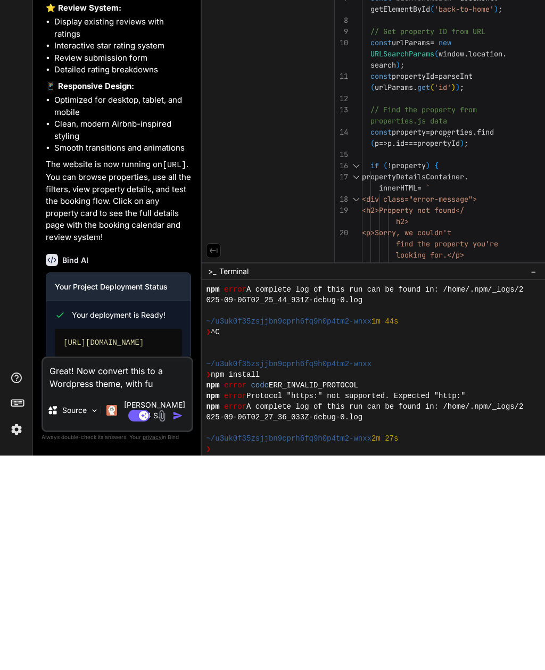
type textarea "x"
type textarea "Great! Now convert this to a Wordpress theme, with full"
type textarea "x"
type textarea "Great! Now convert this to a Wordpress theme, with full"
type textarea "x"
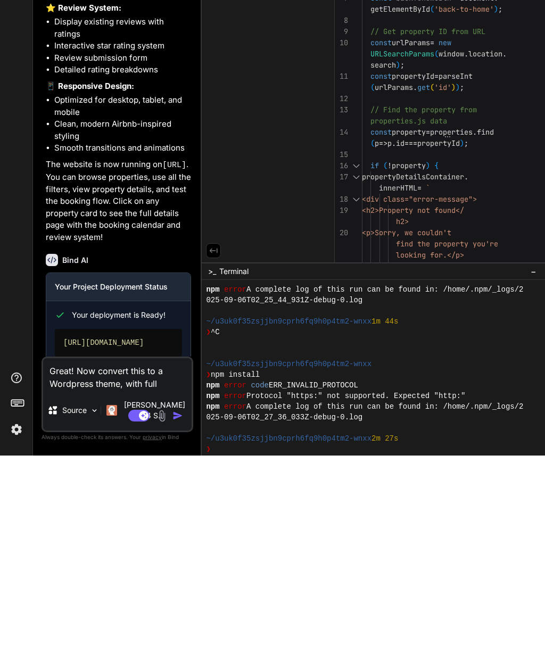
type textarea "Great! Now convert this to a Wordpress theme, with full a"
type textarea "x"
type textarea "Great! Now convert this to a Wordpress theme, with full ab"
type textarea "x"
type textarea "Great! Now convert this to a Wordpress theme, with full abi"
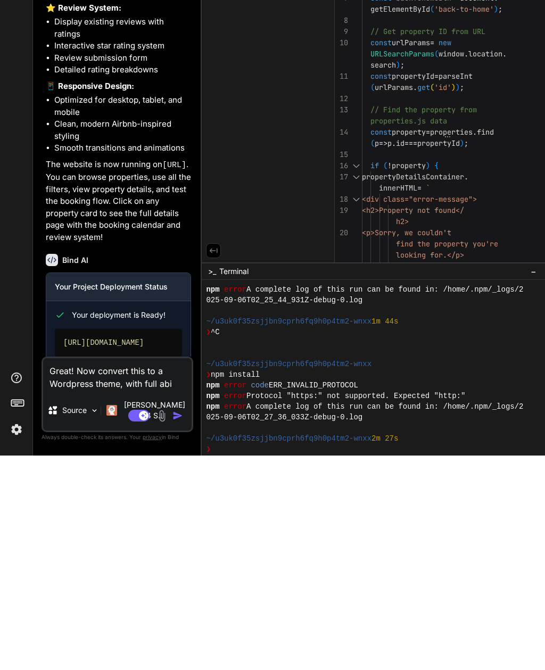
type textarea "x"
type textarea "Great! Now convert this to a Wordpress theme, with full abil"
type textarea "x"
type textarea "Great! Now convert this to a Wordpress theme, with full abili"
type textarea "x"
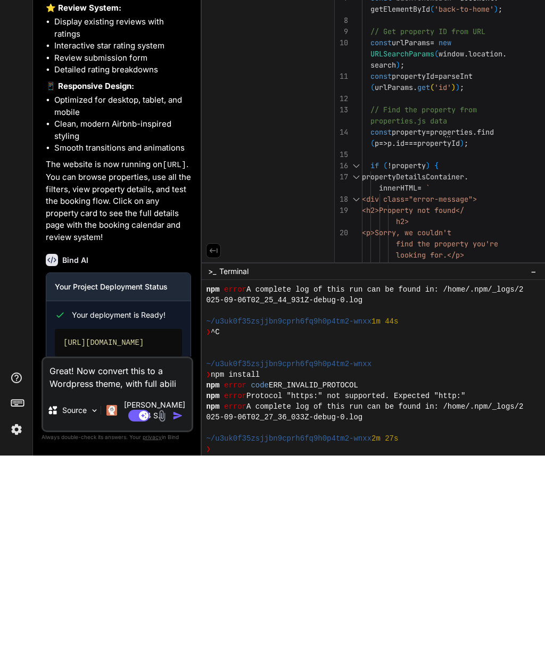
type textarea "Great! Now convert this to a Wordpress theme, with full abilit"
type textarea "x"
type textarea "Great! Now convert this to a Wordpress theme, with full ability"
type textarea "x"
type textarea "Great! Now convert this to a Wordpress theme, with full ability t"
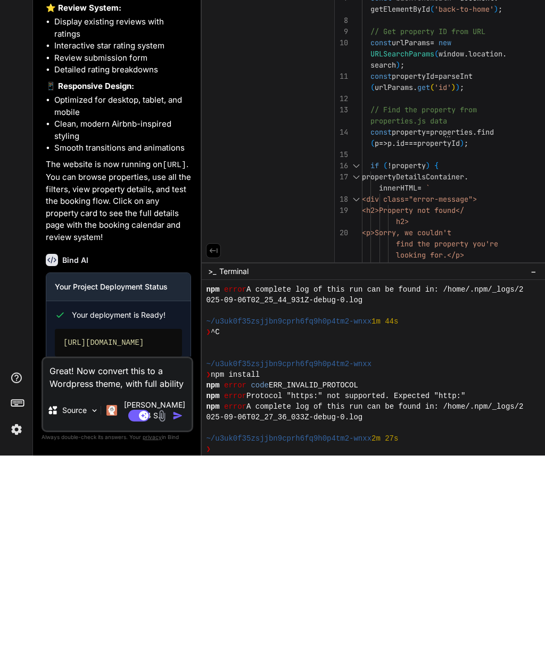
type textarea "x"
type textarea "Great! Now convert this to a Wordpress theme, with full ability to"
type textarea "x"
type textarea "Great! Now convert this to a Wordpress theme, with full ability to"
type textarea "x"
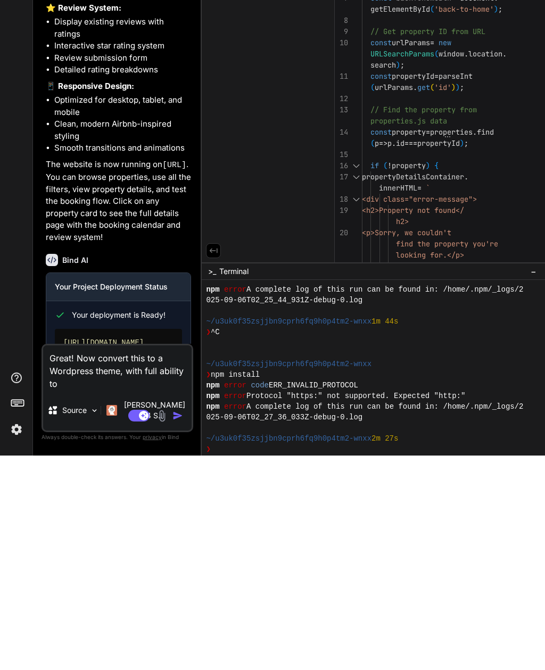
type textarea "Great! Now convert this to a Wordpress theme, with full ability to e"
type textarea "x"
type textarea "Great! Now convert this to a Wordpress theme, with full ability to ed"
type textarea "x"
type textarea "Great! Now convert this to a Wordpress theme, with full ability to edi"
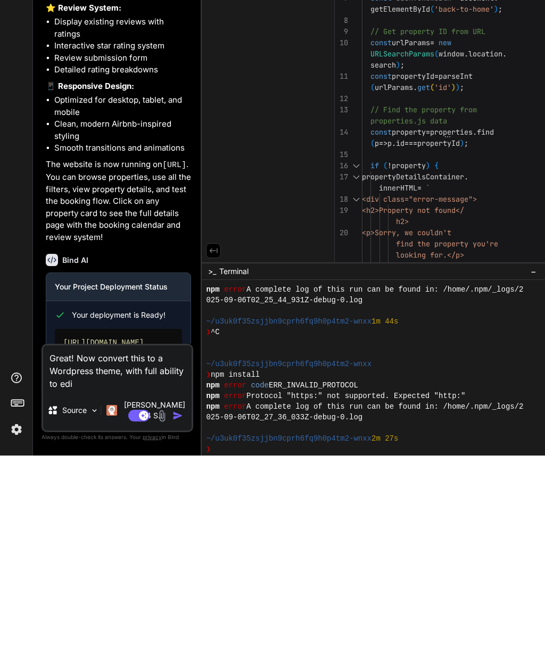
type textarea "x"
type textarea "Great! Now convert this to a Wordpress theme, with full ability to edit"
type textarea "x"
type textarea "Great! Now convert this to a Wordpress theme, with full ability to edit"
type textarea "x"
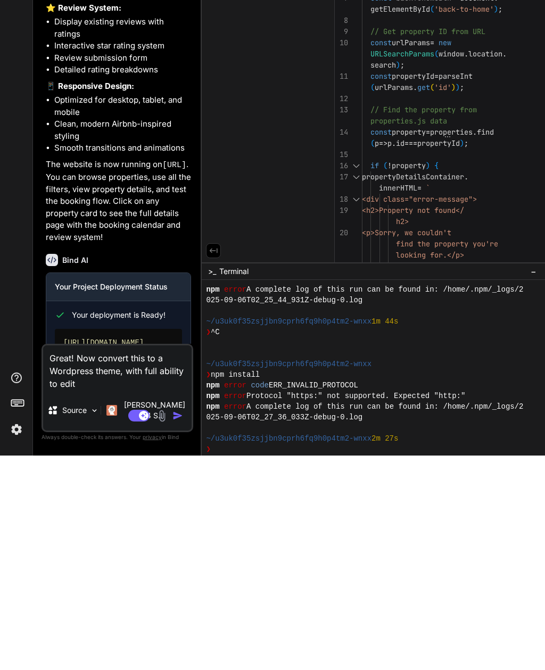
type textarea "Great! Now convert this to a Wordpress theme, with full ability to edit a"
type textarea "x"
type textarea "Great! Now convert this to a Wordpress theme, with full ability to edit al"
type textarea "x"
type textarea "Great! Now convert this to a Wordpress theme, with full ability to edit all"
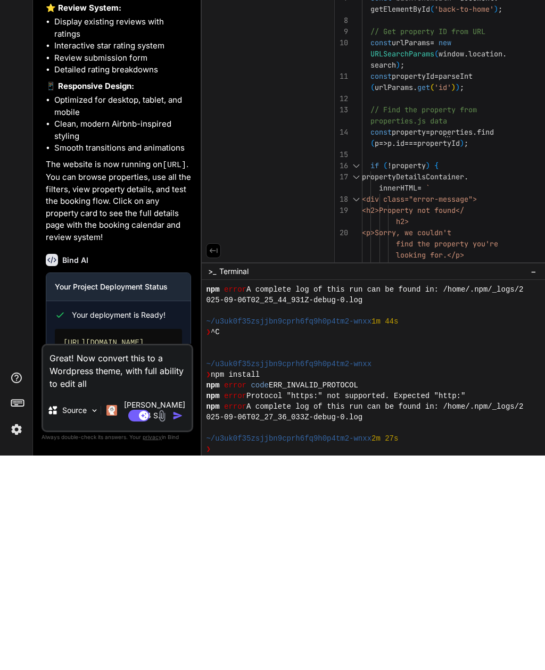
type textarea "x"
type textarea "Great! Now convert this to a Wordpress theme, with full ability to edit all d"
type textarea "x"
type textarea "Great! Now convert this to a Wordpress theme, with full ability to edit all da"
type textarea "x"
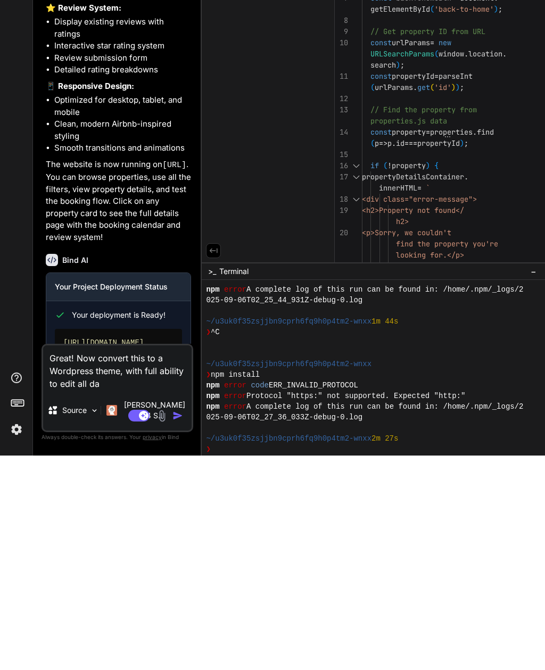
type textarea "Great! Now convert this to a Wordpress theme, with full ability to edit all d"
type textarea "x"
type textarea "Great! Now convert this to a Wordpress theme, with full ability to edit all"
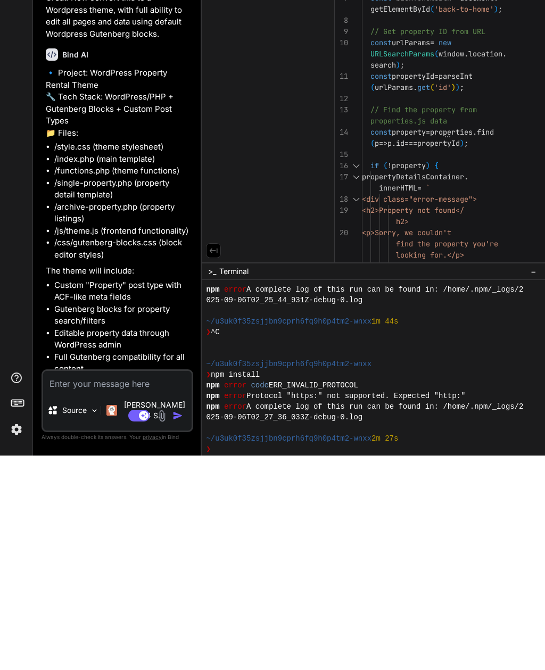
scroll to position [1535, 0]
click at [70, 585] on textarea at bounding box center [117, 594] width 148 height 19
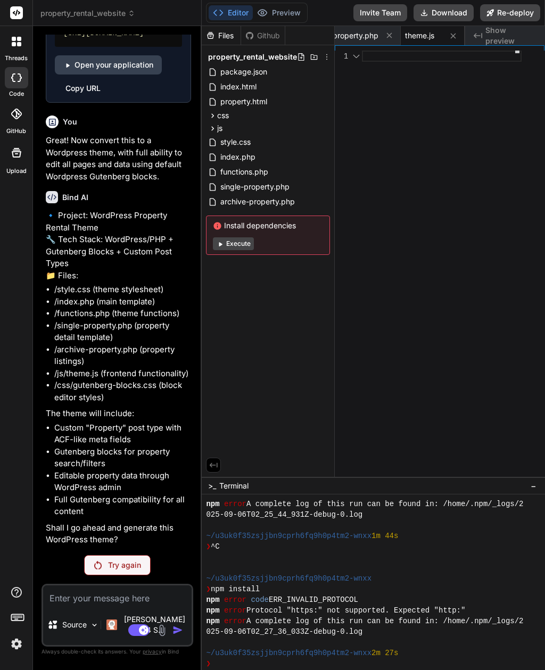
scroll to position [0, 0]
click at [108, 575] on div "Try again" at bounding box center [117, 565] width 66 height 20
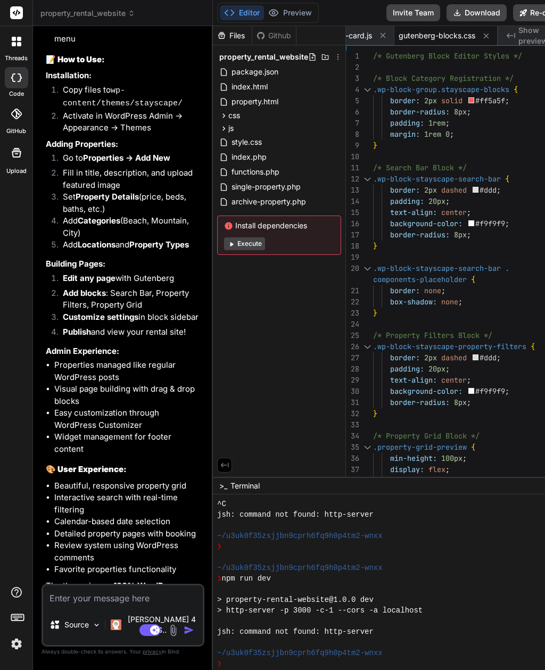
scroll to position [34, 0]
click at [71, 604] on textarea at bounding box center [123, 594] width 160 height 19
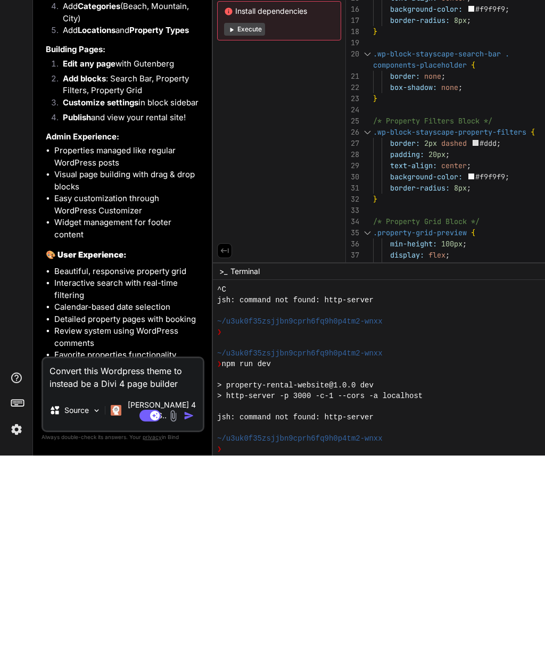
click at [98, 572] on textarea "Convert this Wordpress theme to instead be a Divi 4 page builder" at bounding box center [123, 588] width 160 height 32
click at [94, 572] on textarea "Convert this Wordpress theme to instead be a Divi 4 page builder" at bounding box center [123, 588] width 160 height 32
click at [110, 560] on textarea "Convert this Wordpress theme to instead be built using the Divi 4 page builder" at bounding box center [123, 582] width 160 height 45
click at [193, 625] on img "button" at bounding box center [189, 630] width 11 height 11
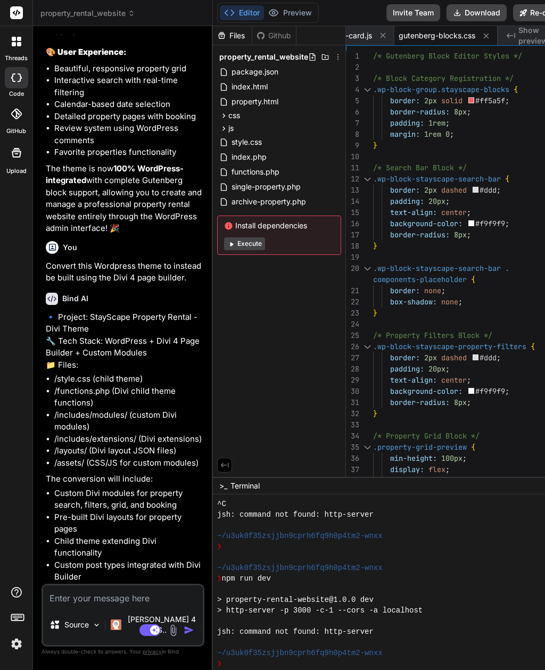
scroll to position [3780, 0]
click at [64, 604] on textarea at bounding box center [123, 594] width 160 height 19
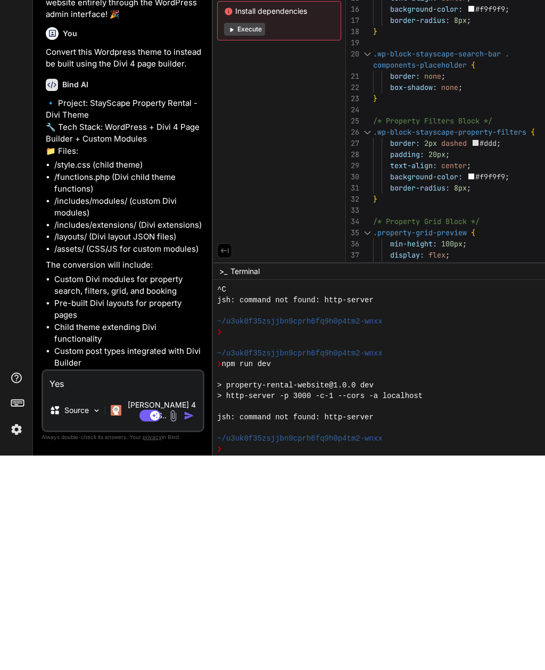
click at [194, 625] on img "button" at bounding box center [189, 630] width 11 height 11
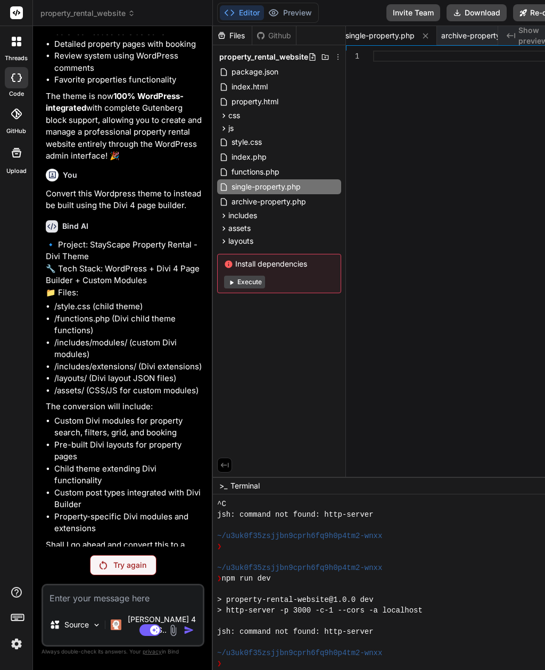
scroll to position [3852, 0]
click at [79, 604] on textarea at bounding box center [123, 594] width 160 height 19
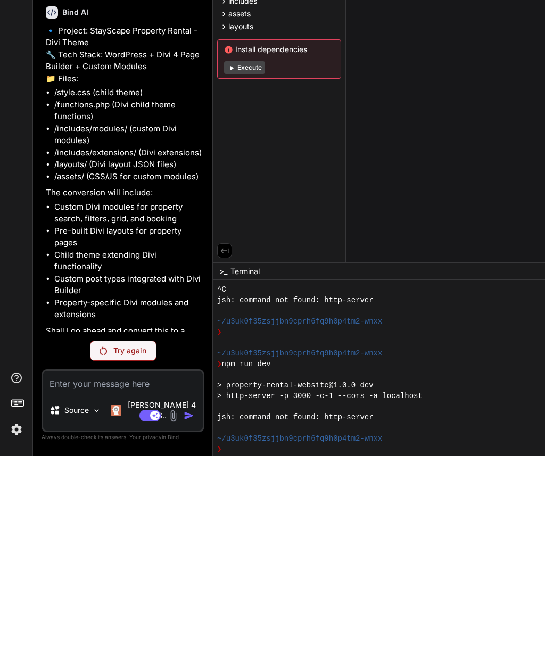
click at [118, 560] on p "Try again" at bounding box center [129, 565] width 33 height 11
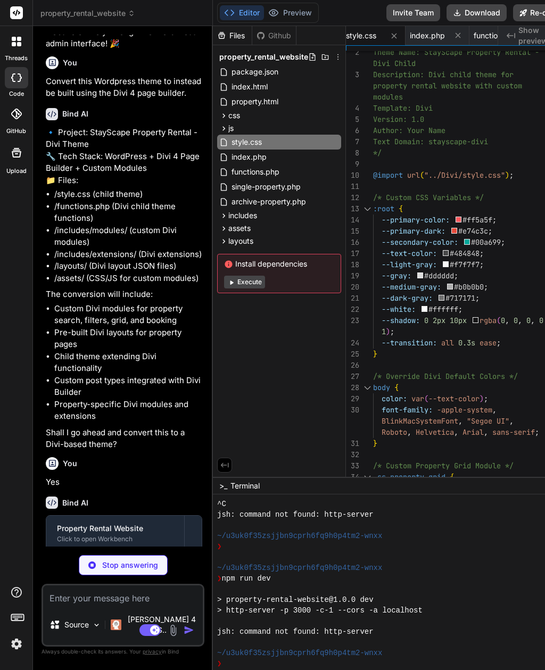
scroll to position [3964, 0]
